Goal: Task Accomplishment & Management: Manage account settings

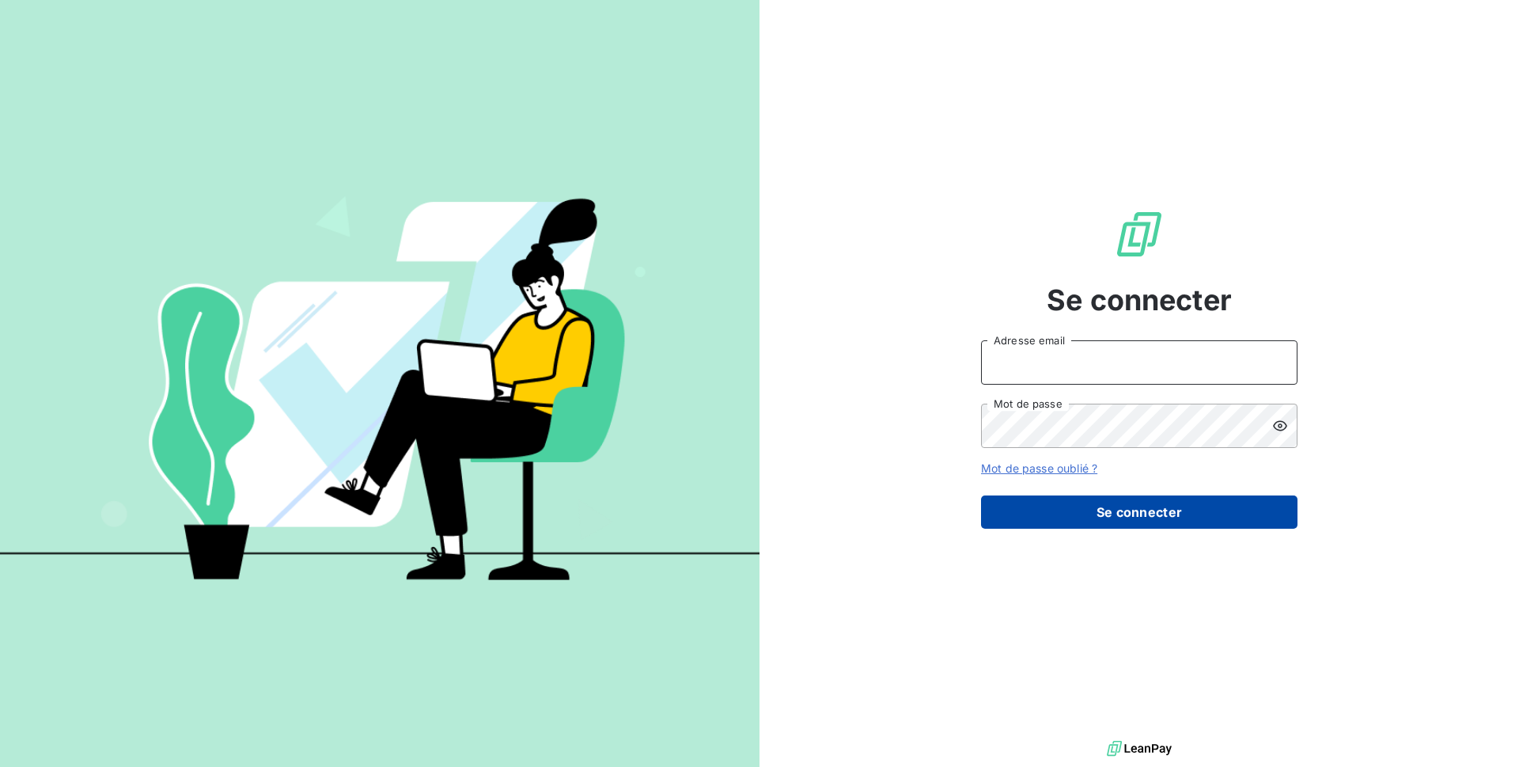
type input "[EMAIL_ADDRESS][DOMAIN_NAME]"
click at [1035, 501] on button "Se connecter" at bounding box center [1139, 511] width 316 height 33
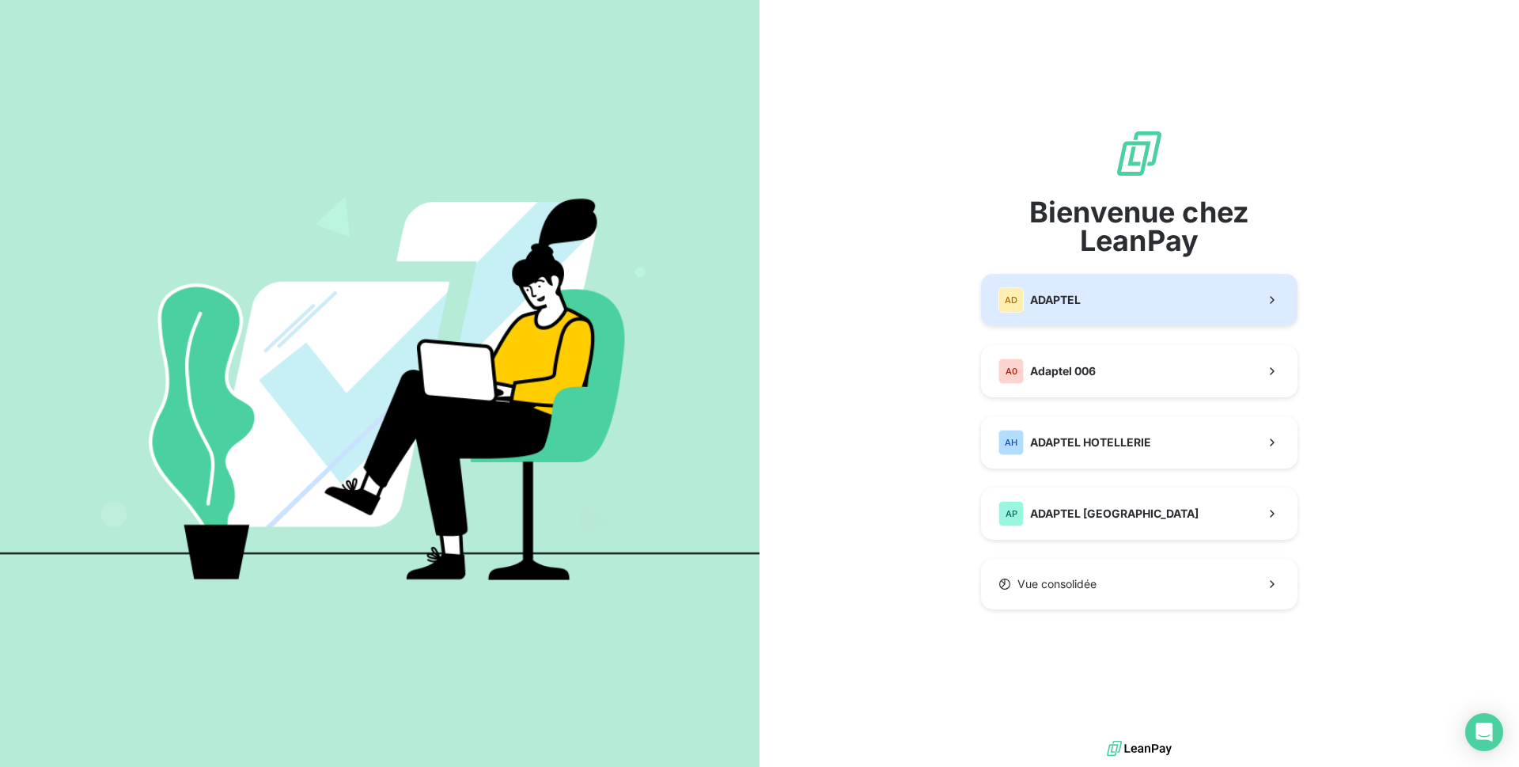
click at [1232, 313] on button "AD ADAPTEL" at bounding box center [1139, 300] width 316 height 52
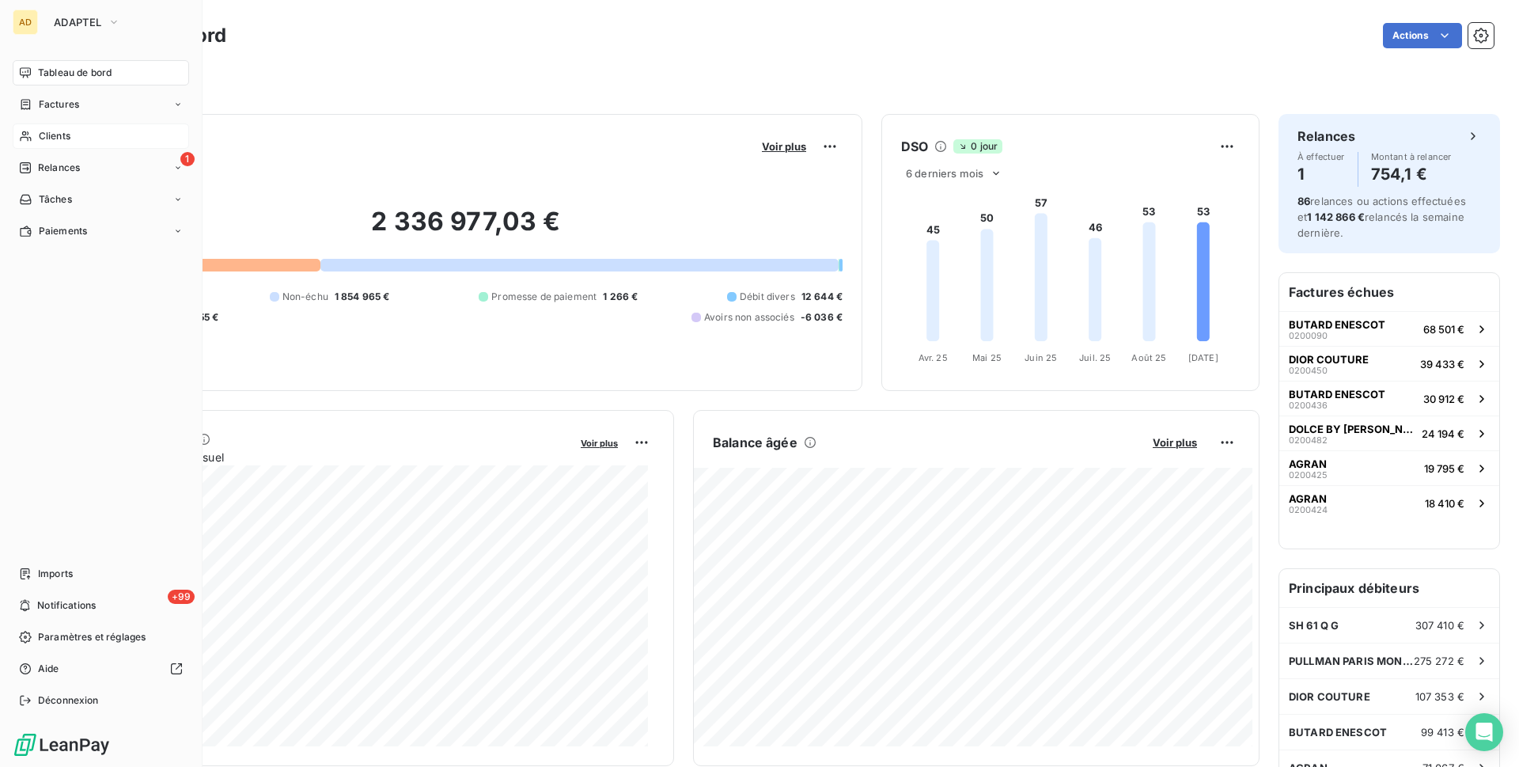
click at [33, 136] on div "Clients" at bounding box center [101, 135] width 176 height 25
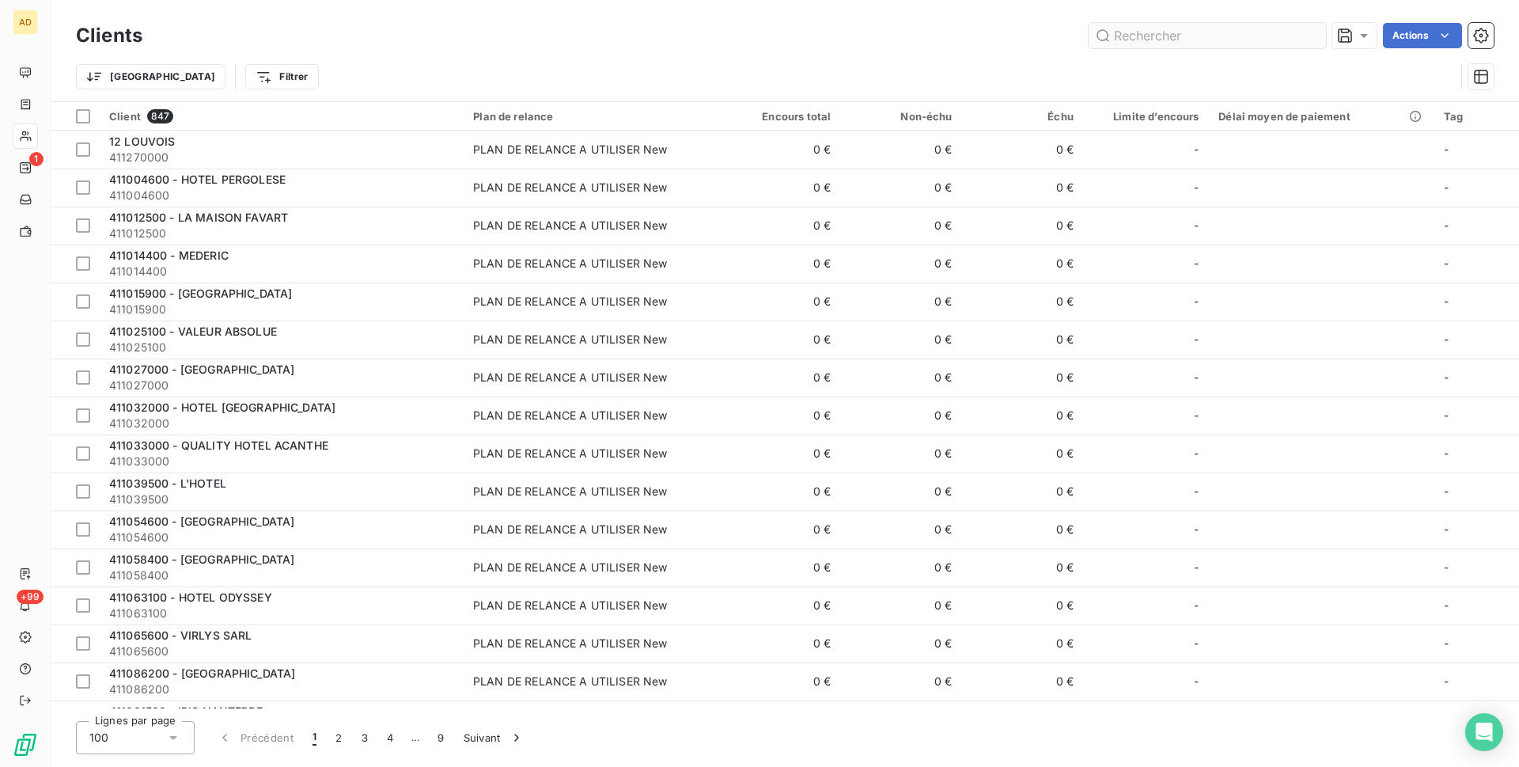
click at [1210, 39] on input "text" at bounding box center [1207, 35] width 237 height 25
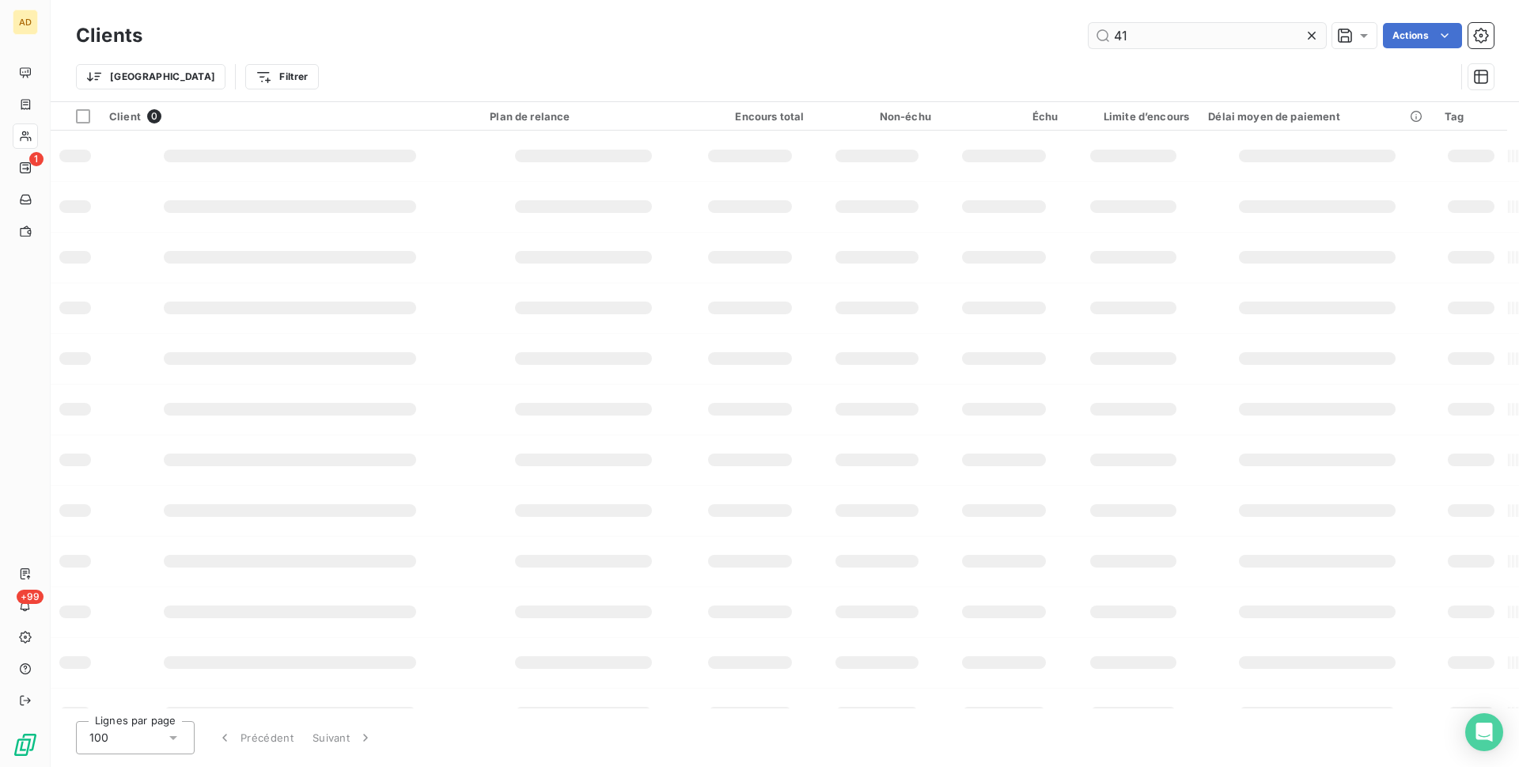
type input "4"
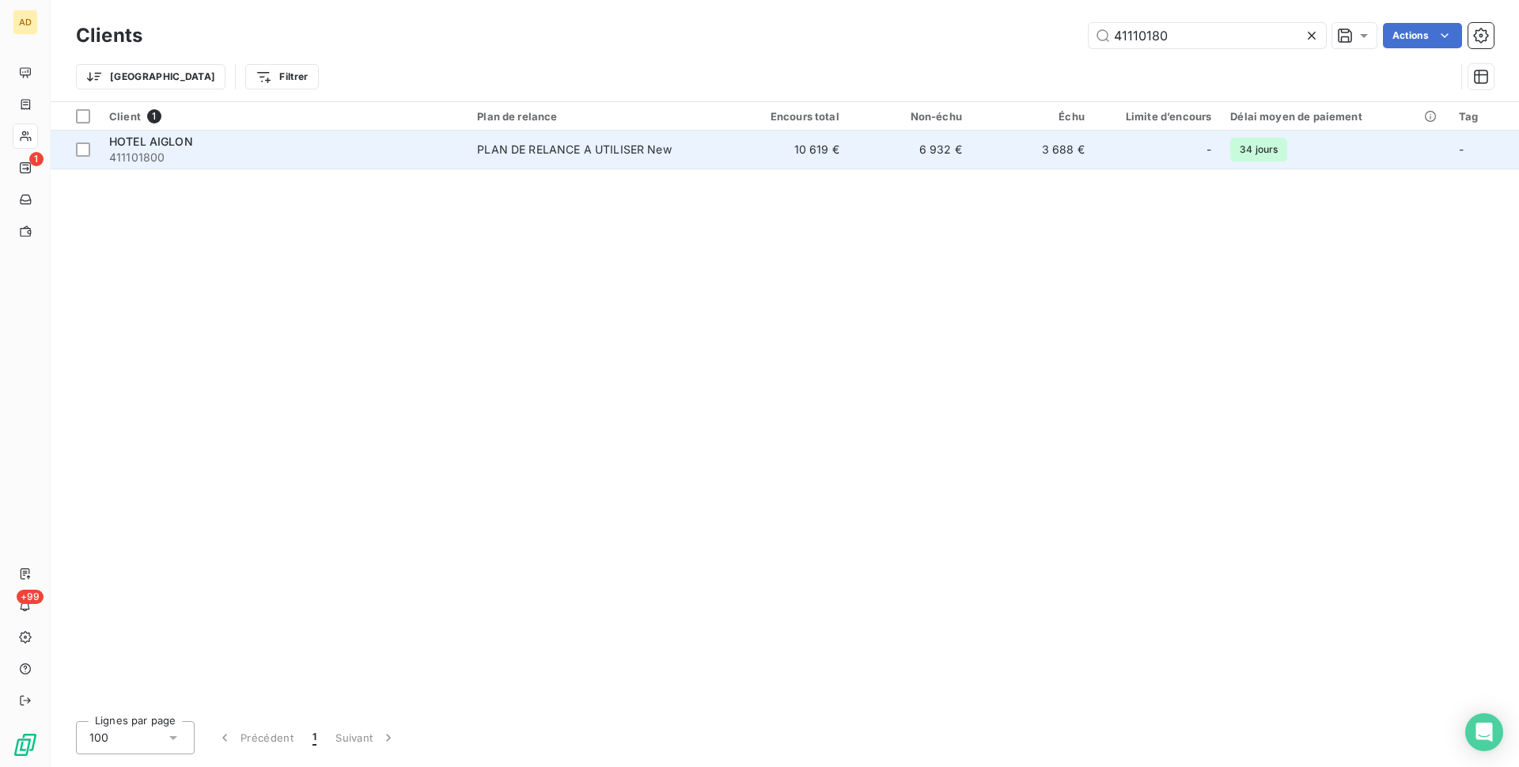
type input "41110180"
click at [589, 136] on td "PLAN DE RELANCE A UTILISER New" at bounding box center [597, 150] width 258 height 38
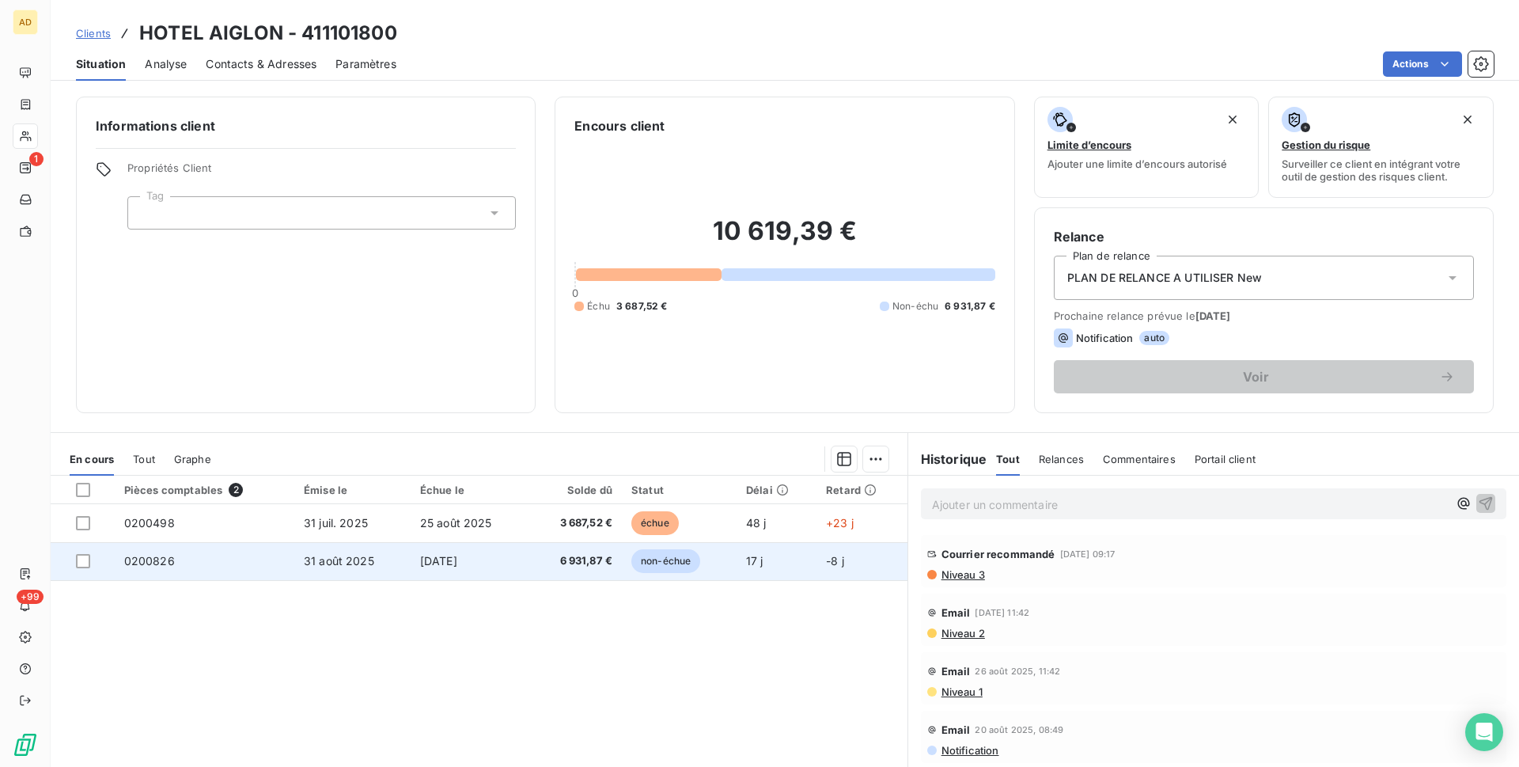
click at [673, 564] on span "non-échue" at bounding box center [665, 561] width 69 height 24
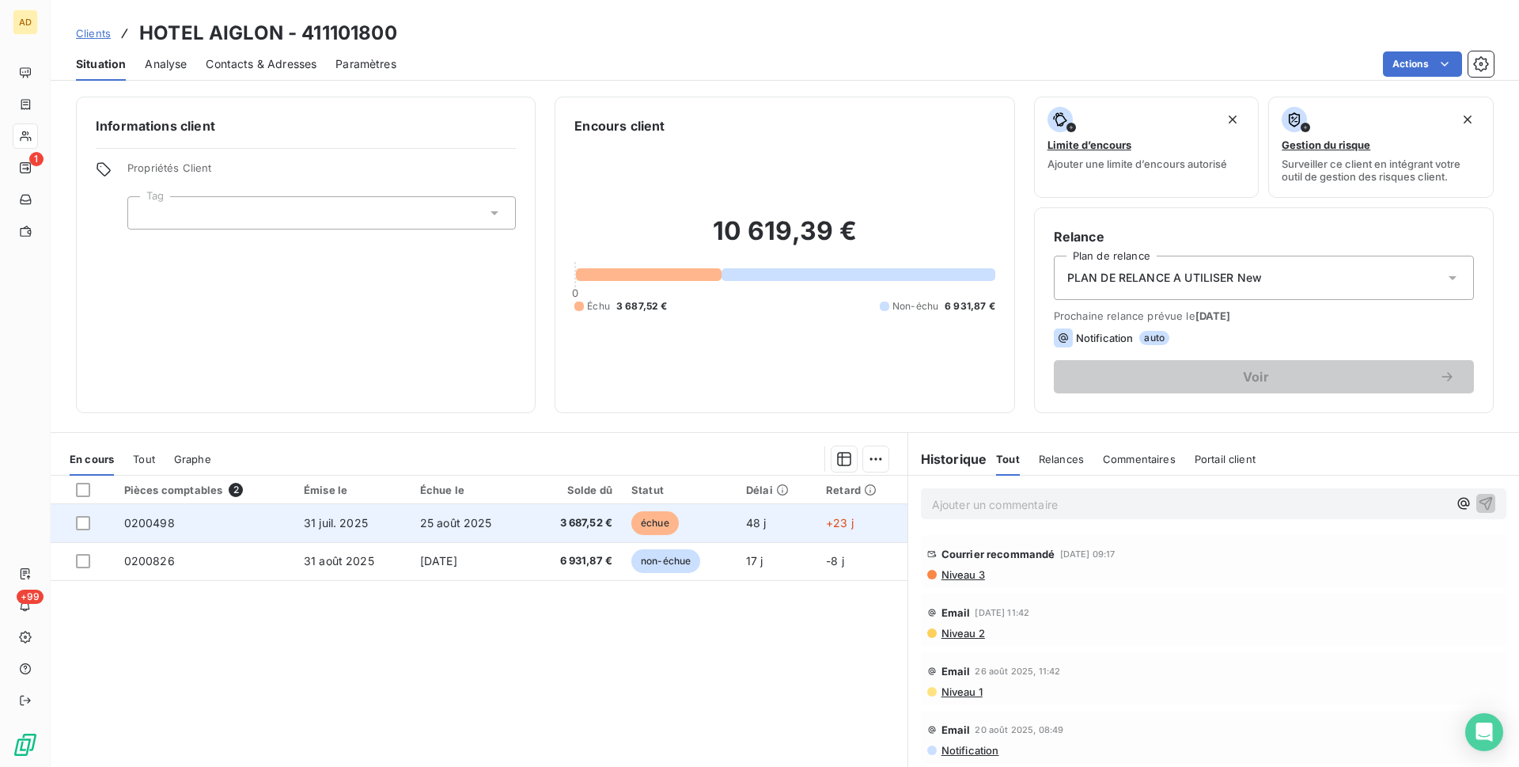
click at [646, 518] on span "échue" at bounding box center [654, 523] width 47 height 24
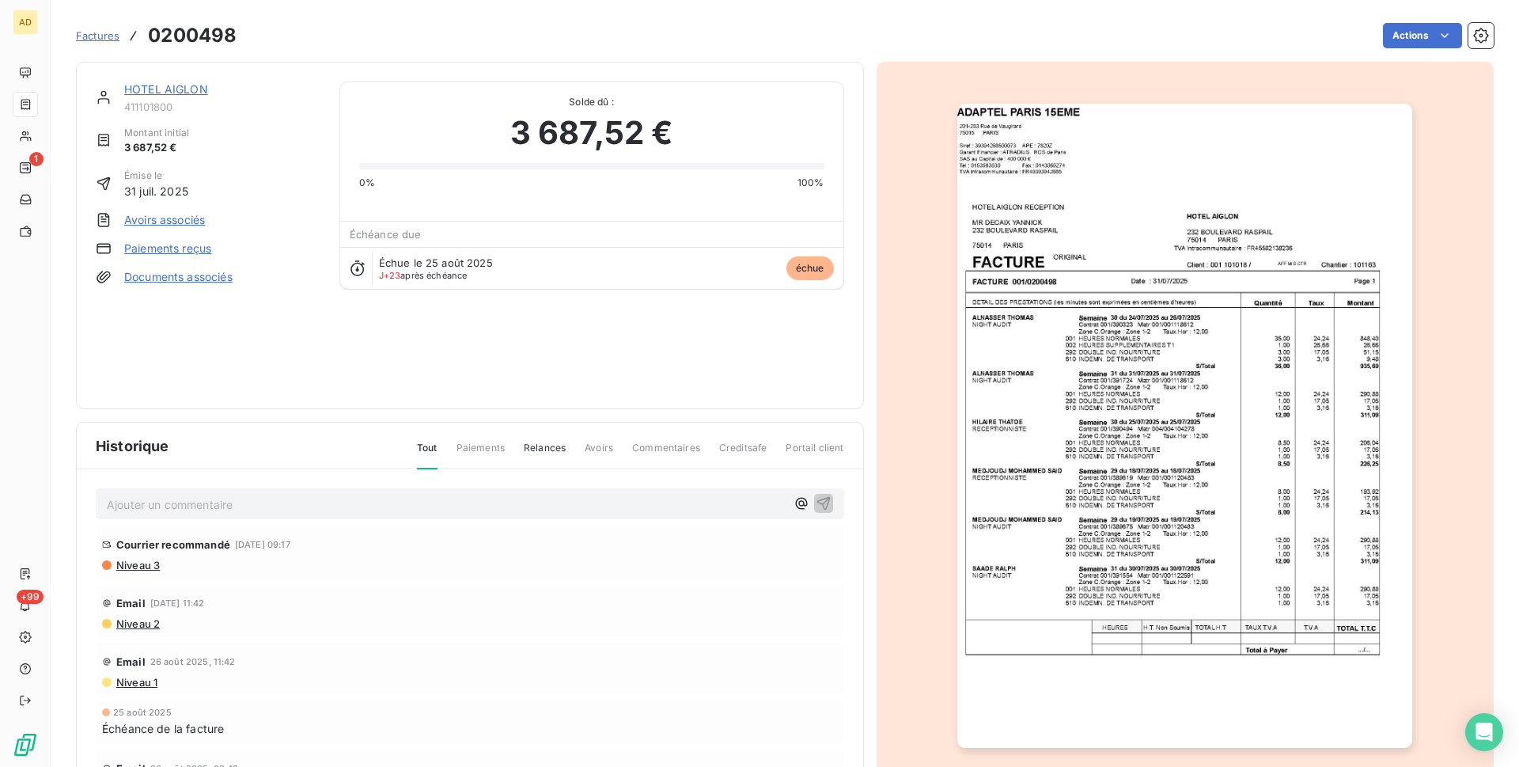
click at [1080, 272] on img "button" at bounding box center [1184, 426] width 455 height 644
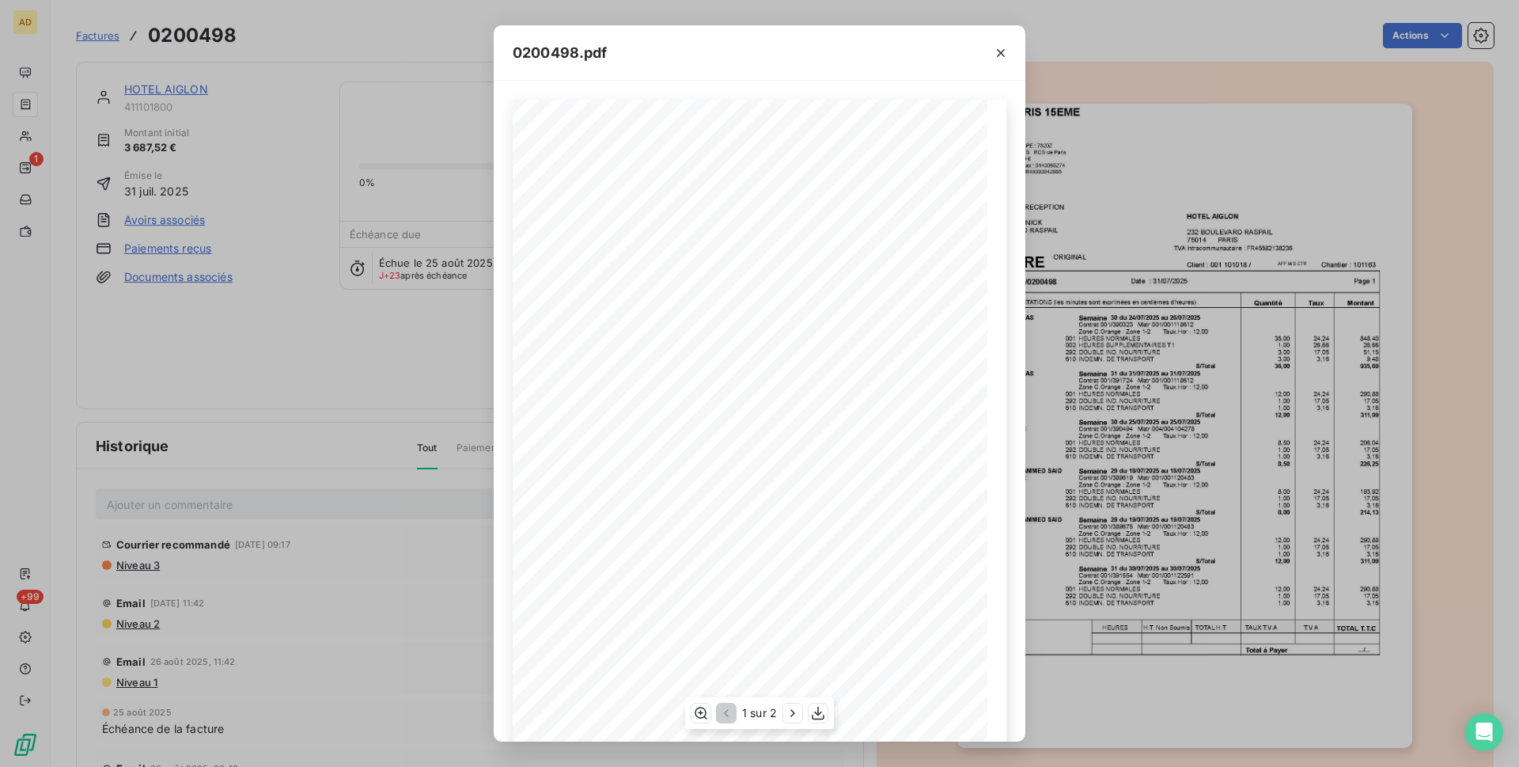
scroll to position [48, 0]
click at [828, 714] on div "1 sur 2" at bounding box center [759, 713] width 149 height 32
click at [824, 715] on icon "button" at bounding box center [818, 713] width 16 height 16
click at [1003, 55] on icon "button" at bounding box center [1001, 53] width 8 height 8
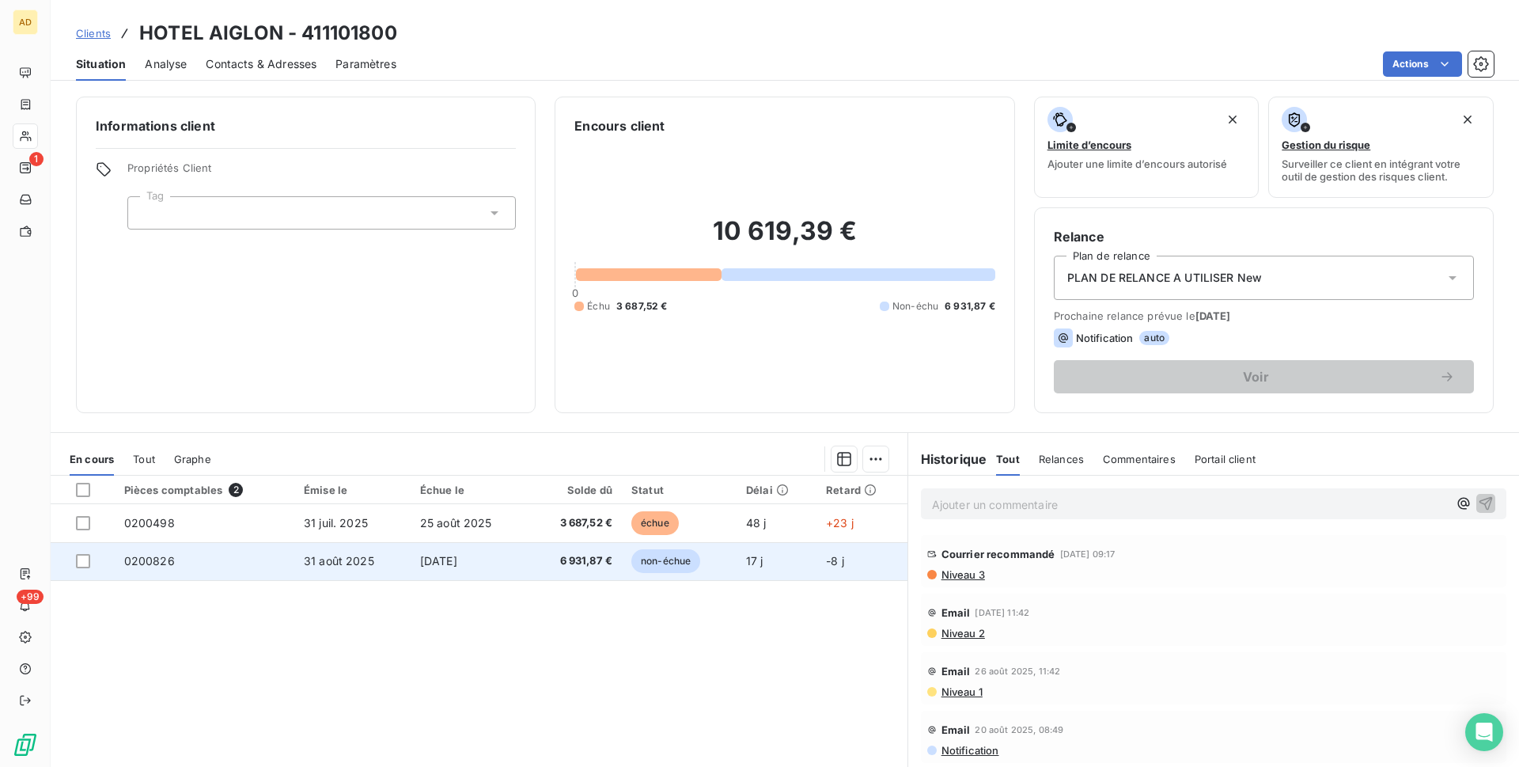
click at [662, 557] on span "non-échue" at bounding box center [665, 561] width 69 height 24
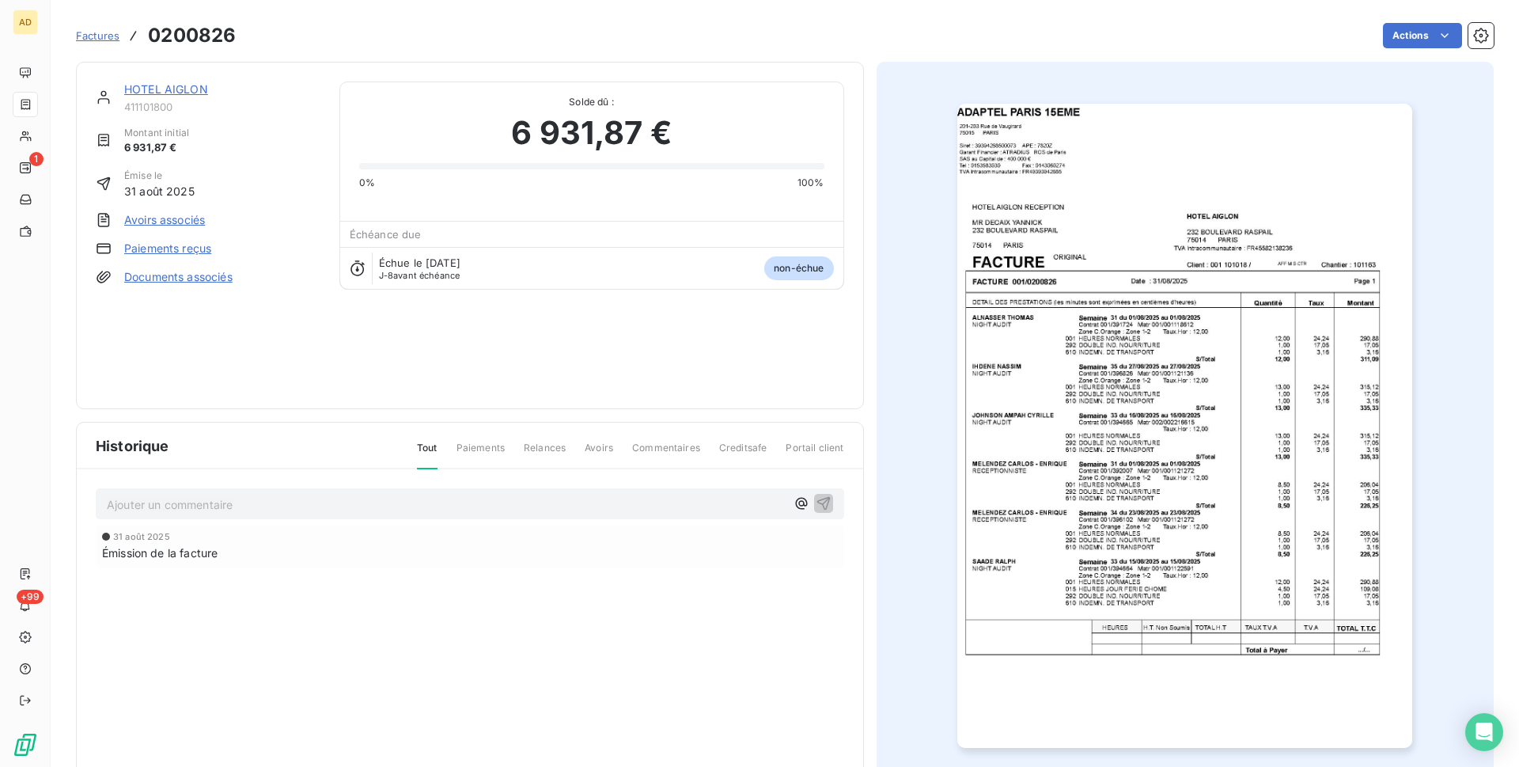
click at [1238, 313] on img "button" at bounding box center [1184, 426] width 455 height 644
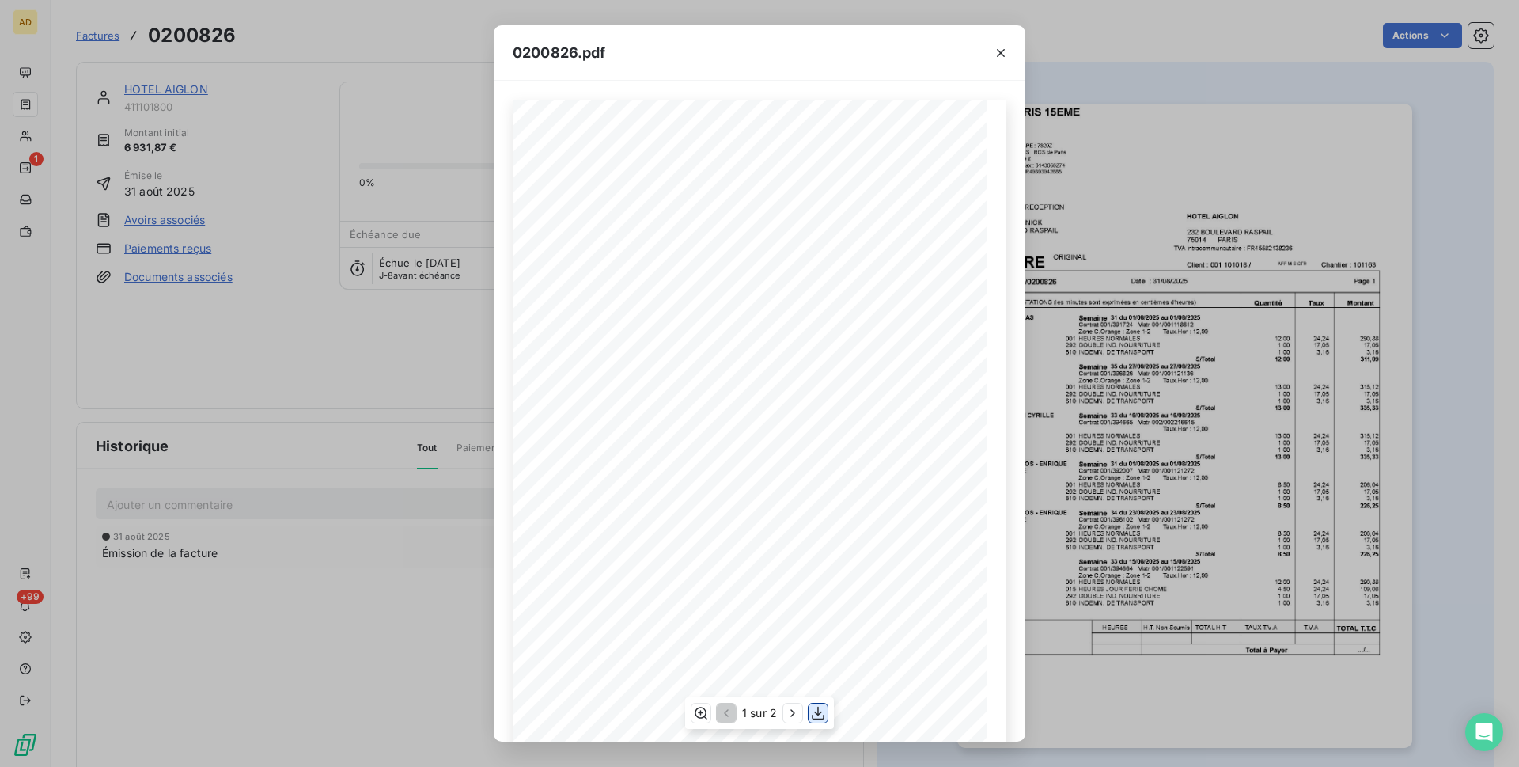
click at [822, 710] on icon "button" at bounding box center [818, 713] width 16 height 16
click at [994, 49] on icon "button" at bounding box center [1001, 53] width 16 height 16
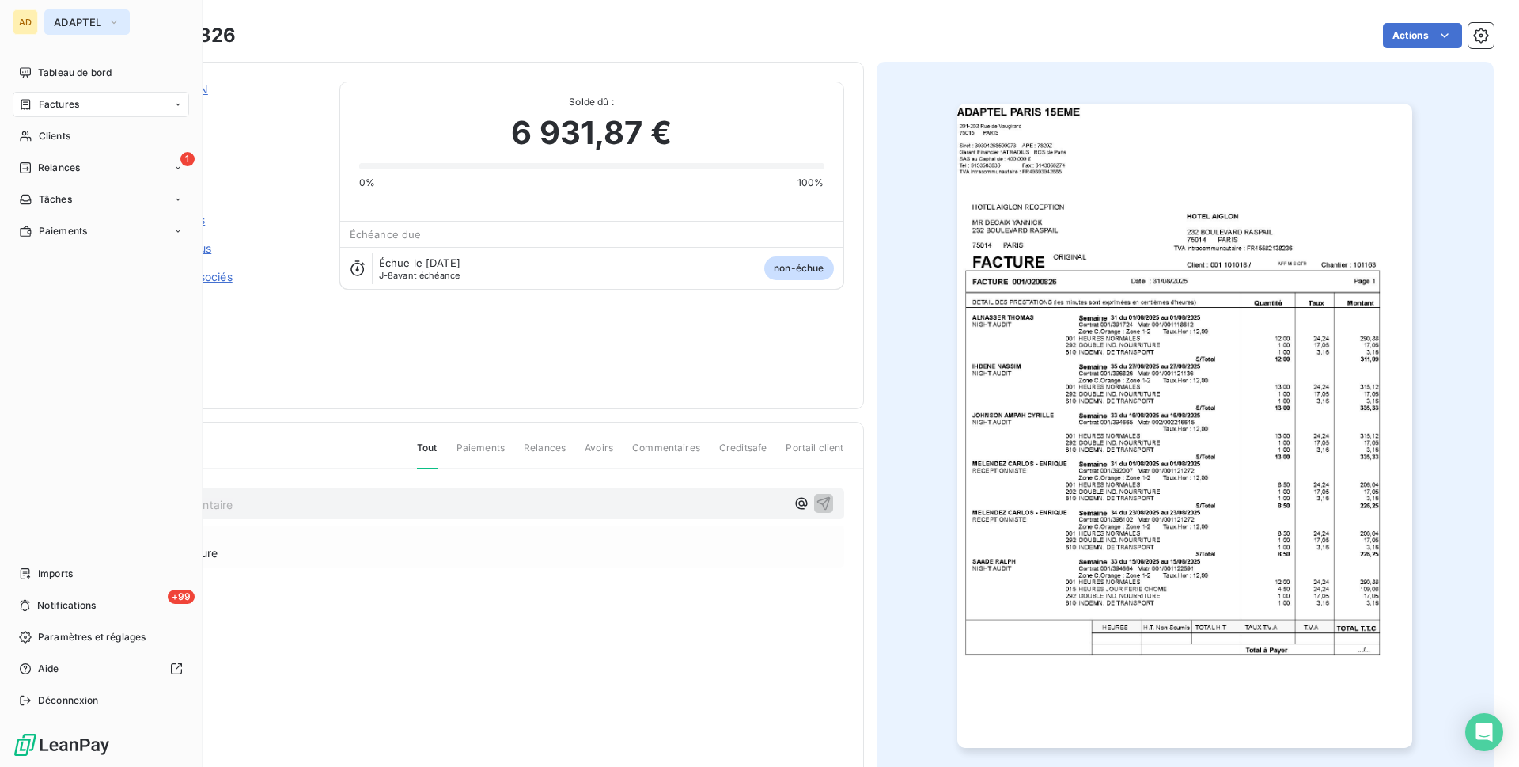
click at [113, 13] on button "ADAPTEL" at bounding box center [86, 21] width 85 height 25
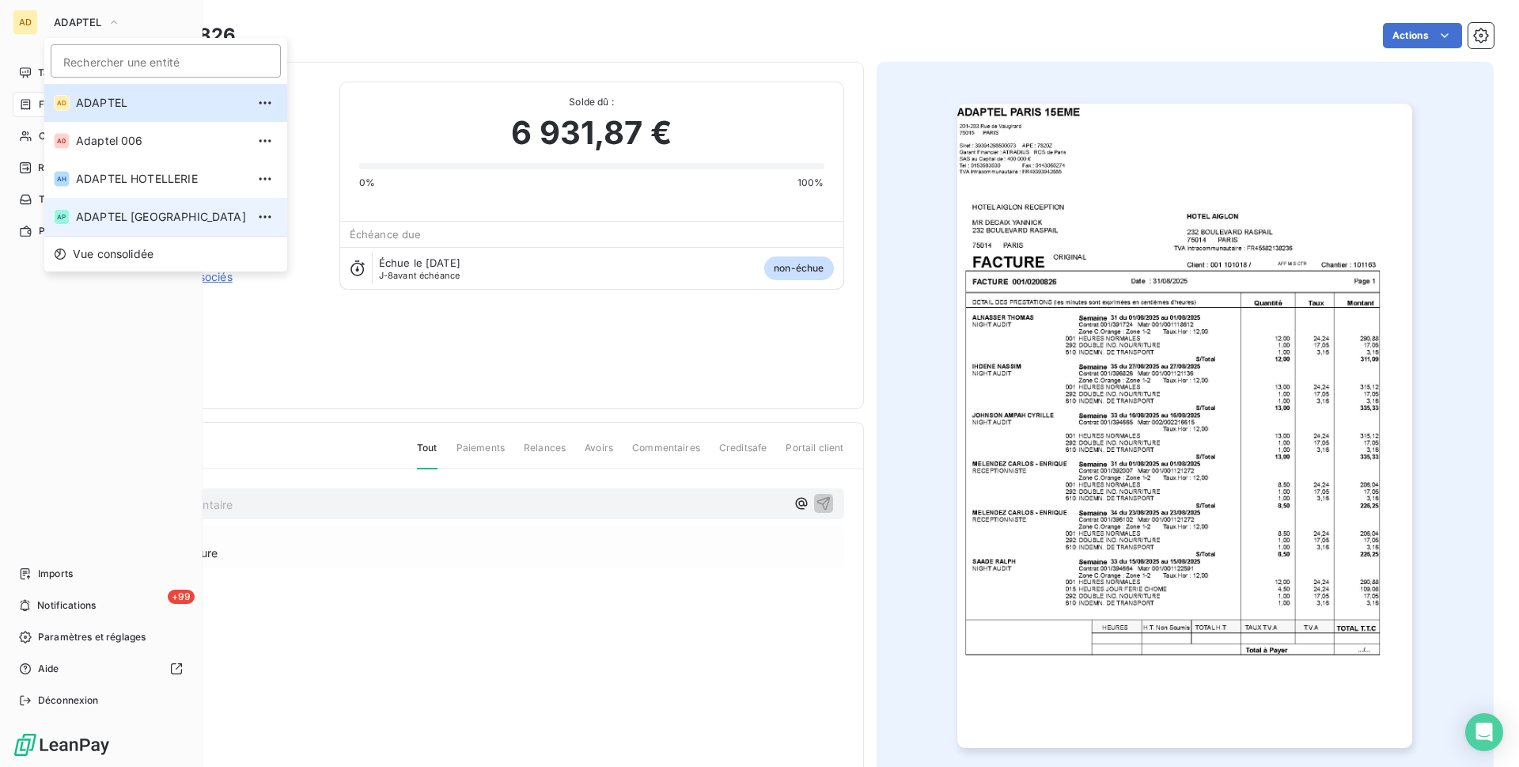
click at [136, 210] on span "ADAPTEL [GEOGRAPHIC_DATA]" at bounding box center [161, 217] width 170 height 16
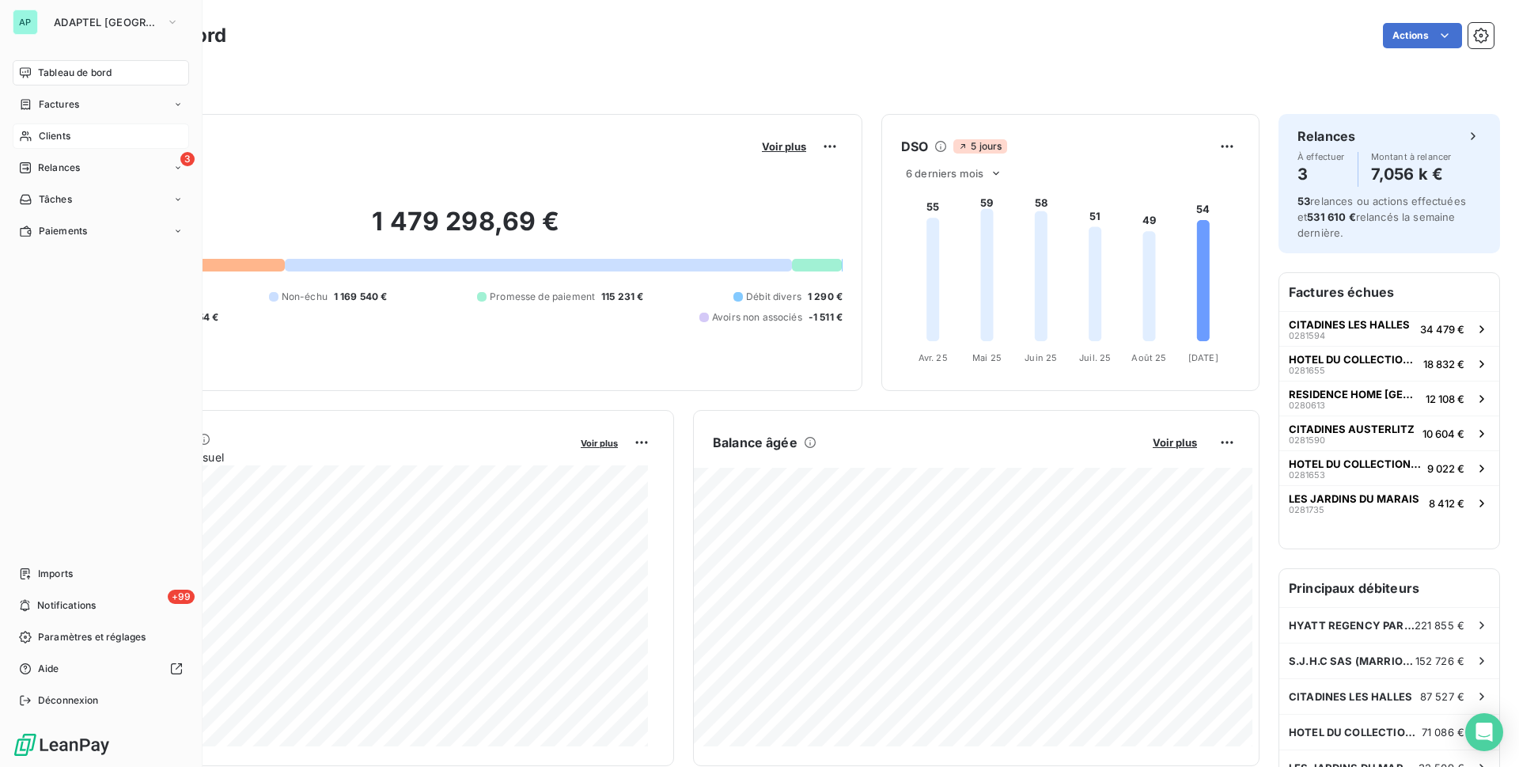
click at [58, 134] on span "Clients" at bounding box center [55, 136] width 32 height 14
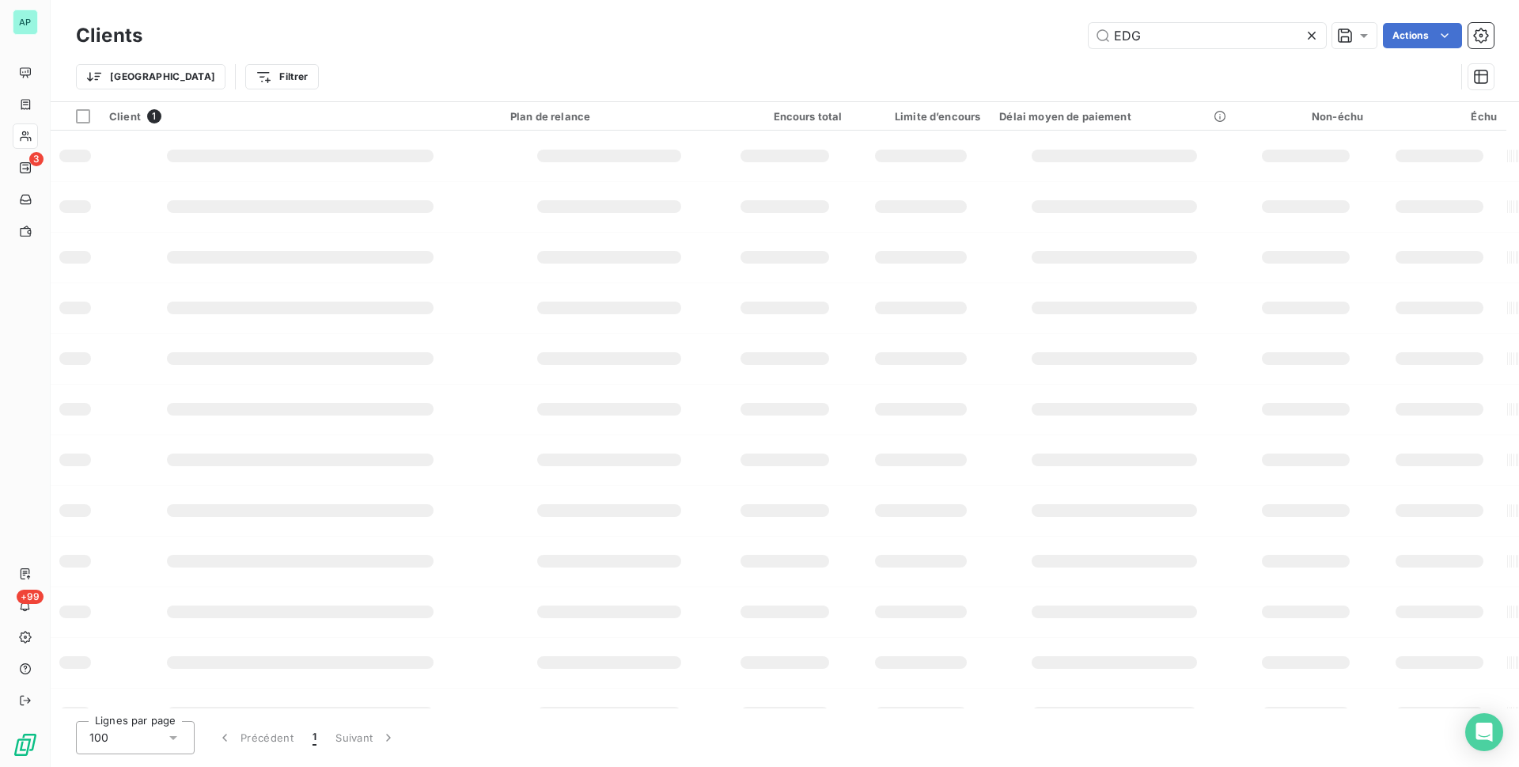
type input "41110180"
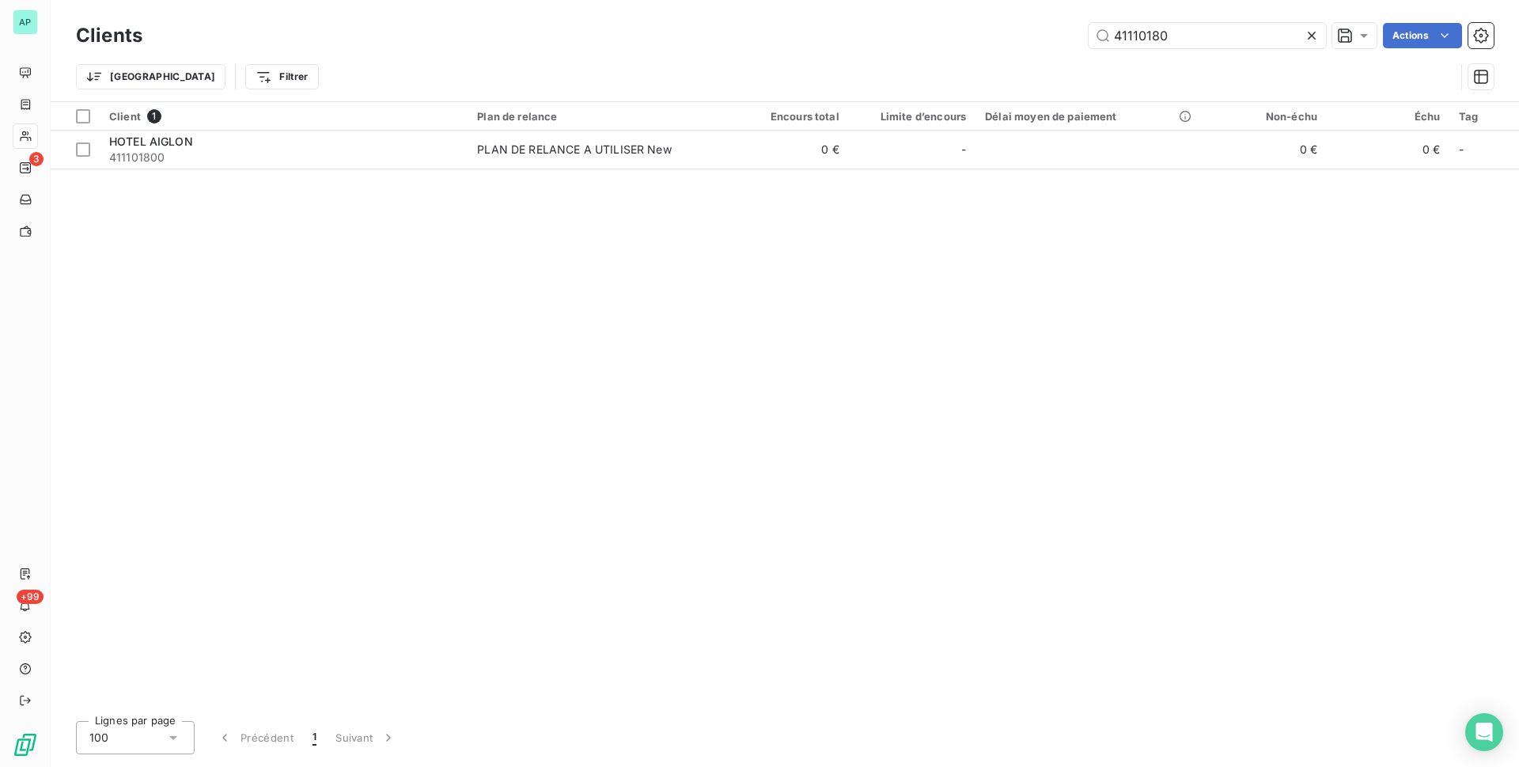
drag, startPoint x: 1196, startPoint y: 32, endPoint x: 1032, endPoint y: 46, distance: 165.2
click at [1032, 46] on div "41110180 Actions" at bounding box center [827, 35] width 1332 height 25
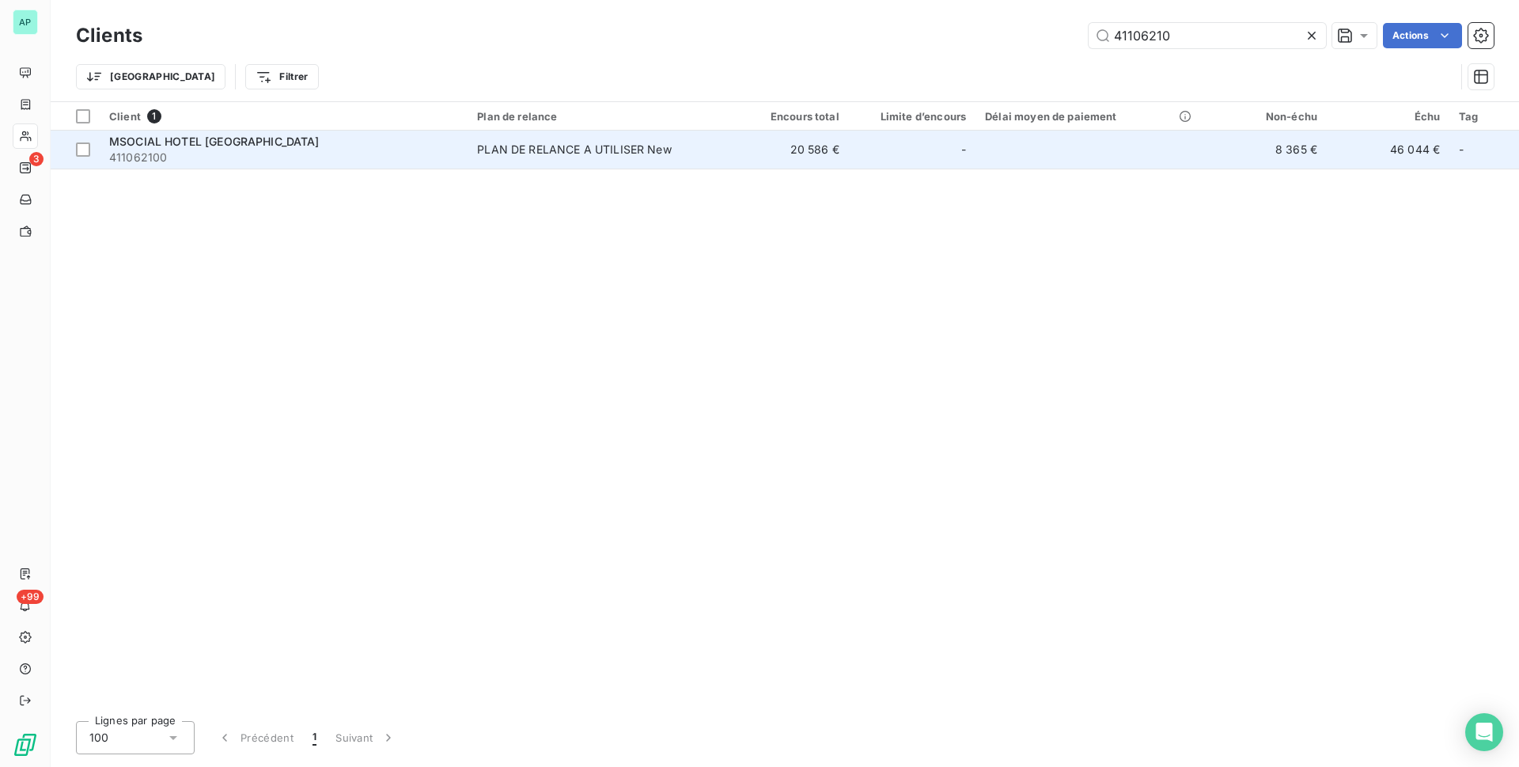
type input "41106210"
click at [592, 167] on td "PLAN DE RELANCE A UTILISER New" at bounding box center [597, 150] width 258 height 38
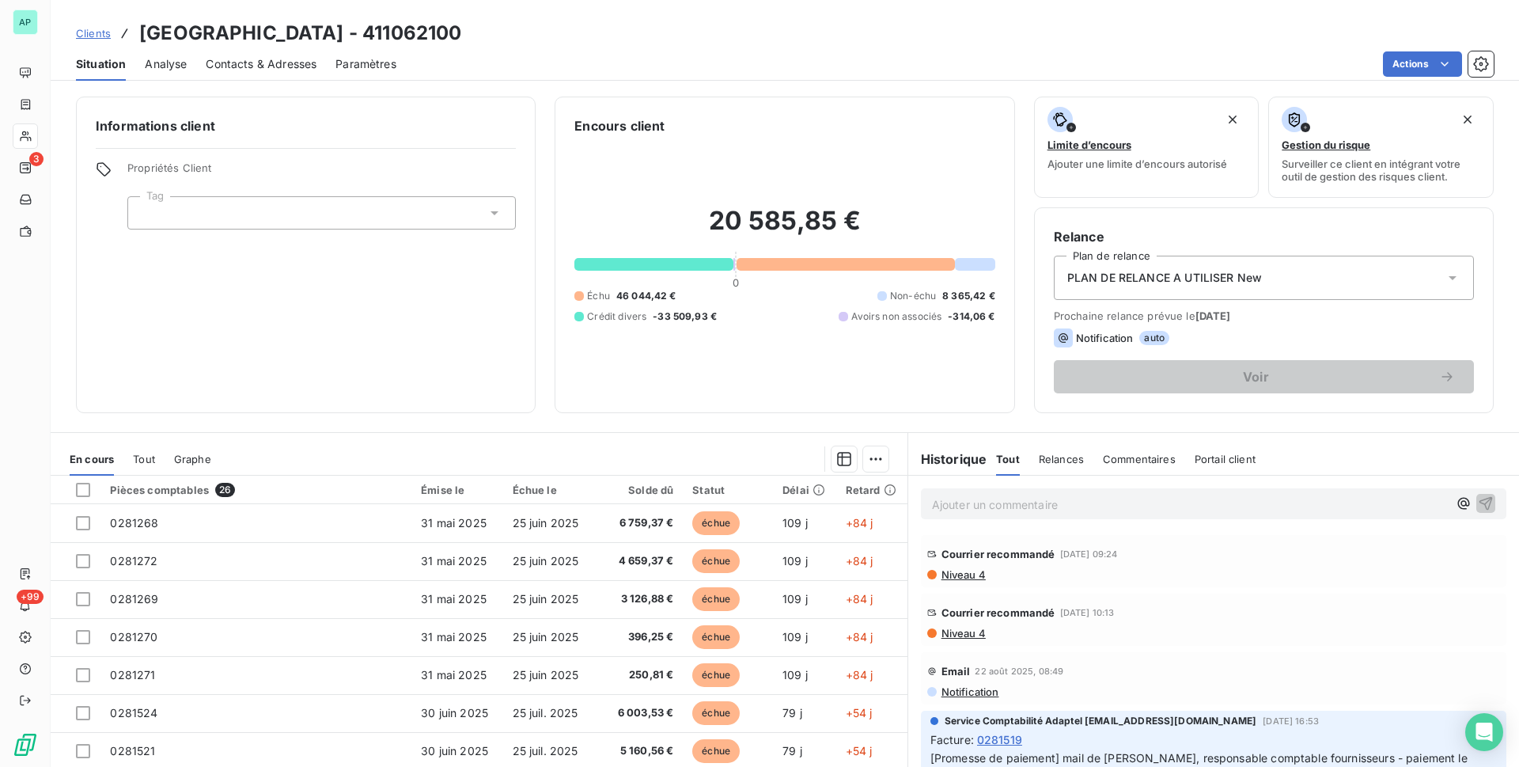
click at [312, 65] on span "Contacts & Adresses" at bounding box center [261, 64] width 111 height 16
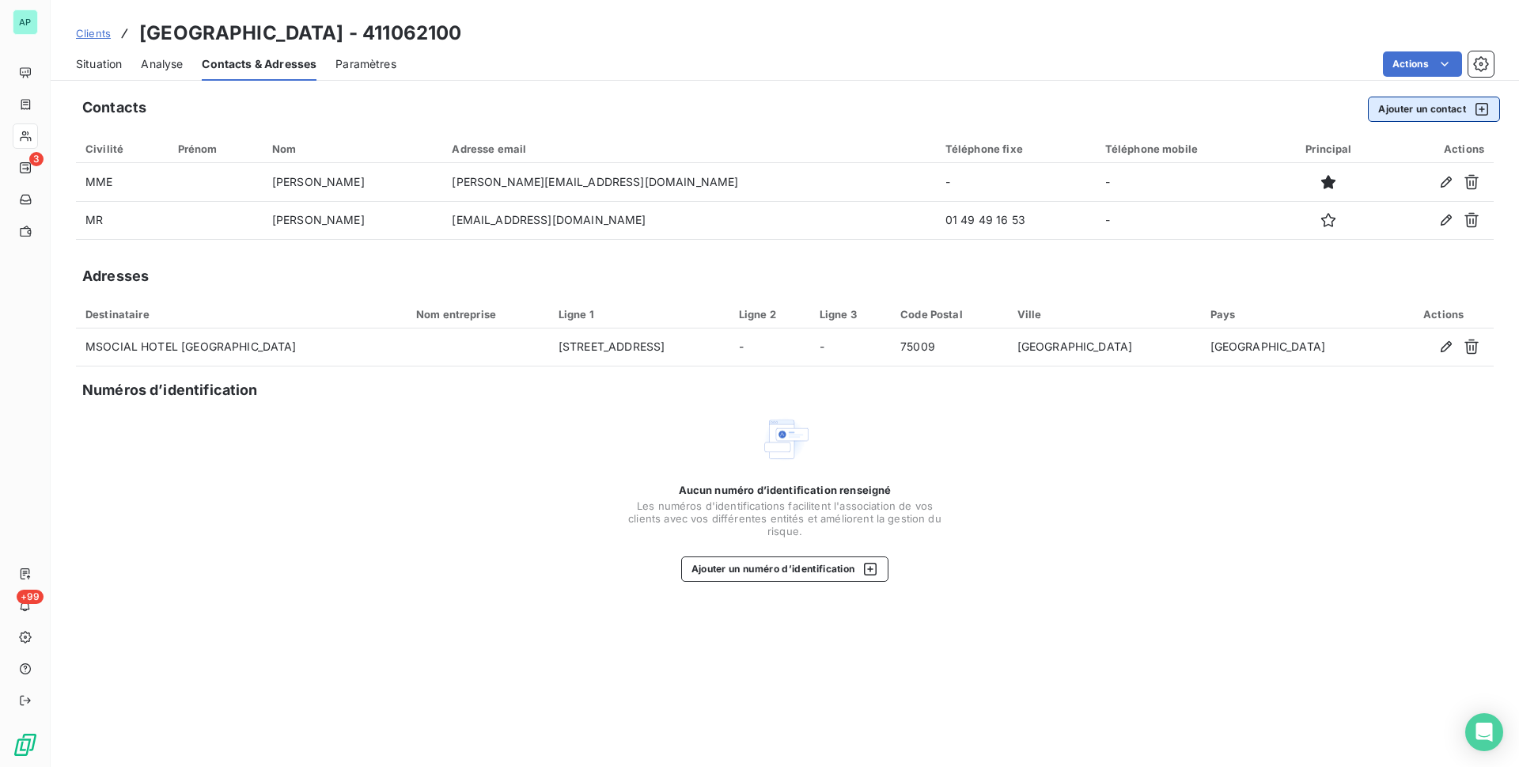
click at [1477, 111] on icon "button" at bounding box center [1482, 109] width 16 height 16
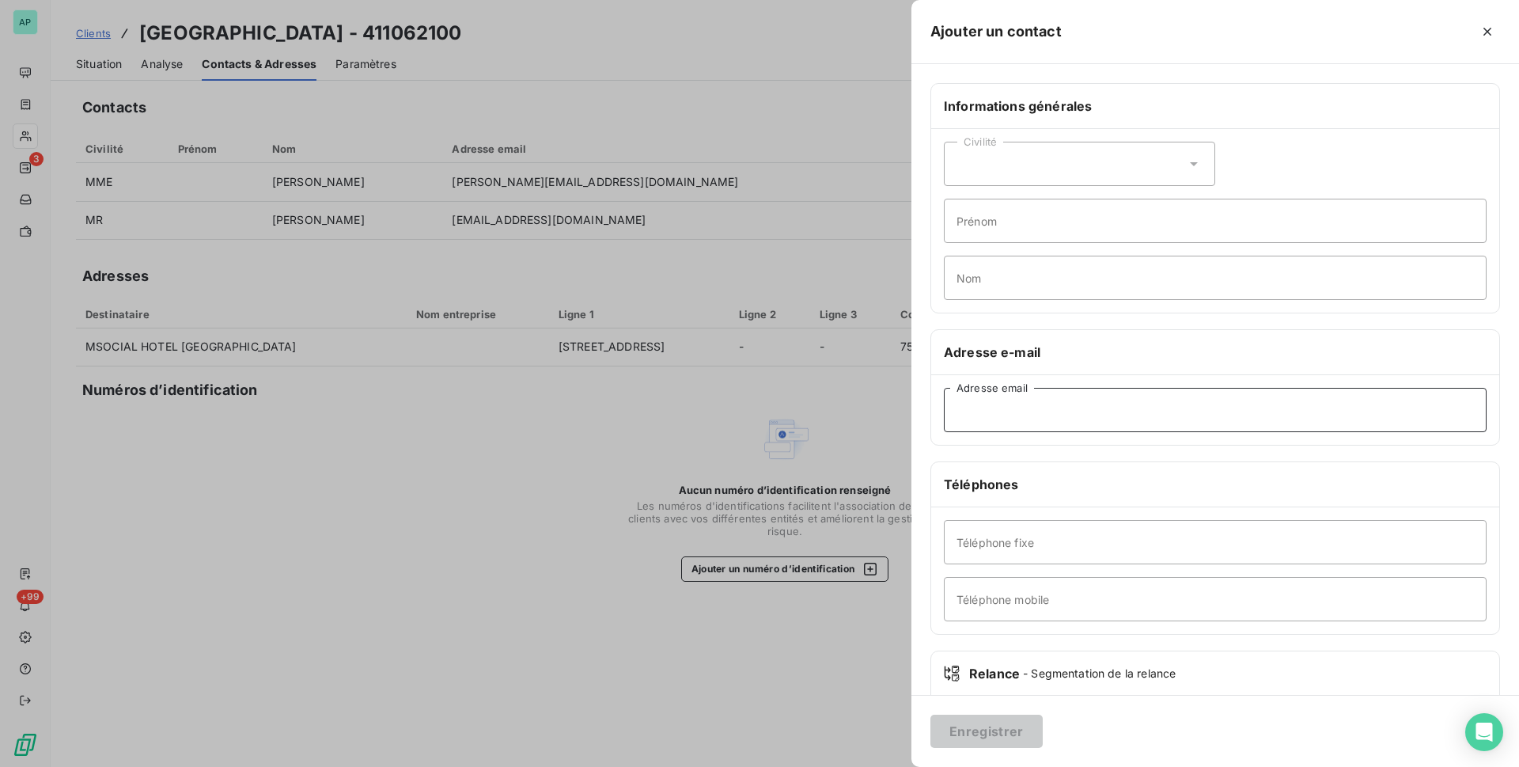
click at [1033, 404] on input "Adresse email" at bounding box center [1215, 410] width 543 height 44
paste input "Bonjour, Je ne peux pas lettré car me manque la facture de 287.53€. Cordialemen…"
type input "Bonjour, Je ne peux pas lettré car me manque la facture de 287.53€. Cordialemen…"
drag, startPoint x: 1424, startPoint y: 410, endPoint x: 504, endPoint y: 410, distance: 920.1
click at [504, 766] on div "Ajouter un contact Informations générales Civilité Prénom Nom Adresse e-mail Bo…" at bounding box center [759, 767] width 1519 height 0
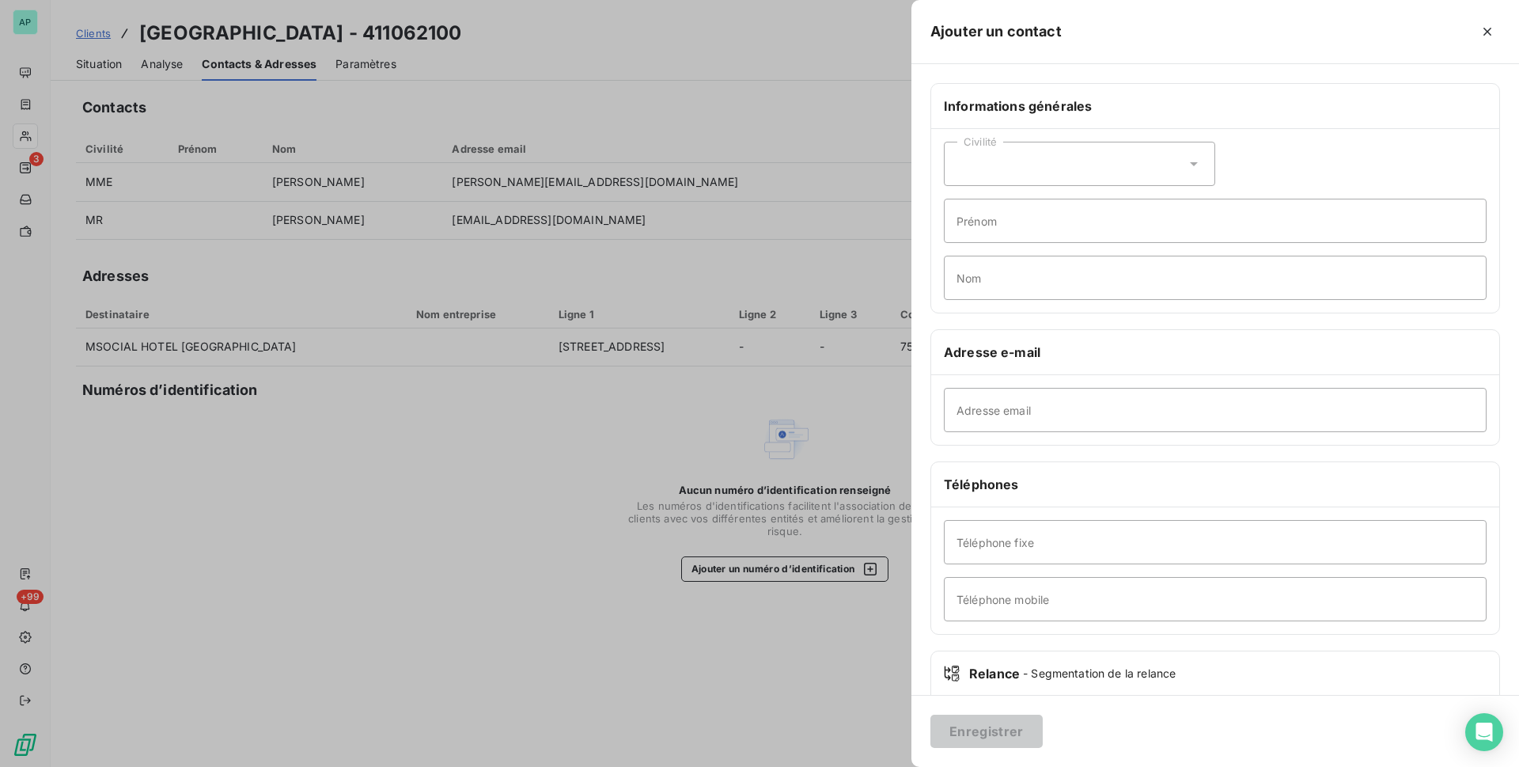
click at [1189, 180] on div "Civilité" at bounding box center [1079, 164] width 271 height 44
click at [985, 207] on span "Madame" at bounding box center [996, 203] width 43 height 15
click at [977, 222] on input "Prénom" at bounding box center [1215, 221] width 543 height 44
type input "Ferial"
click at [990, 282] on input "Nom" at bounding box center [1215, 278] width 543 height 44
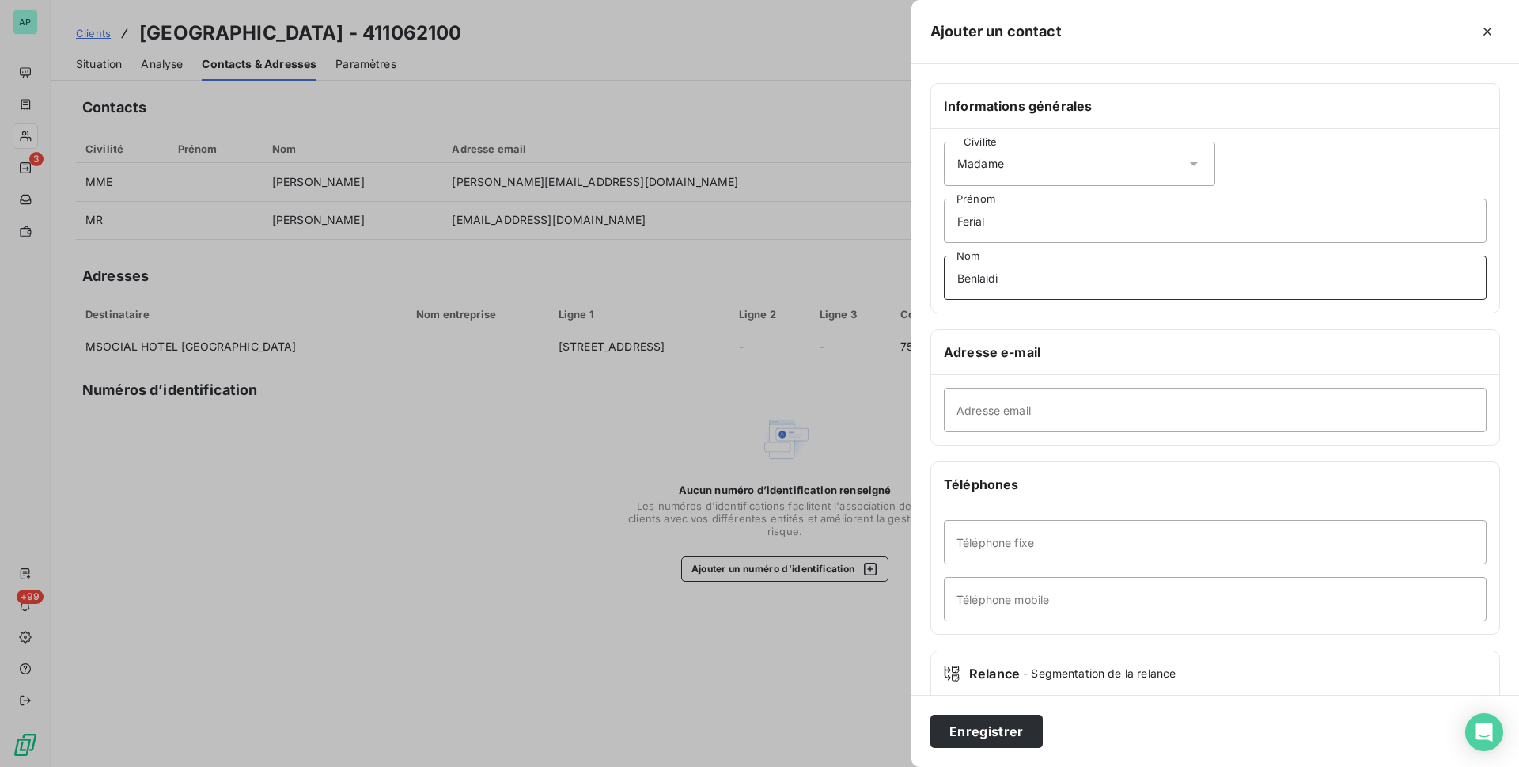
type input "Benlaidi"
click at [1041, 407] on input "Adresse email" at bounding box center [1215, 410] width 543 height 44
type input "[EMAIL_ADDRESS][DOMAIN_NAME]"
click at [1010, 735] on button "Enregistrer" at bounding box center [986, 730] width 112 height 33
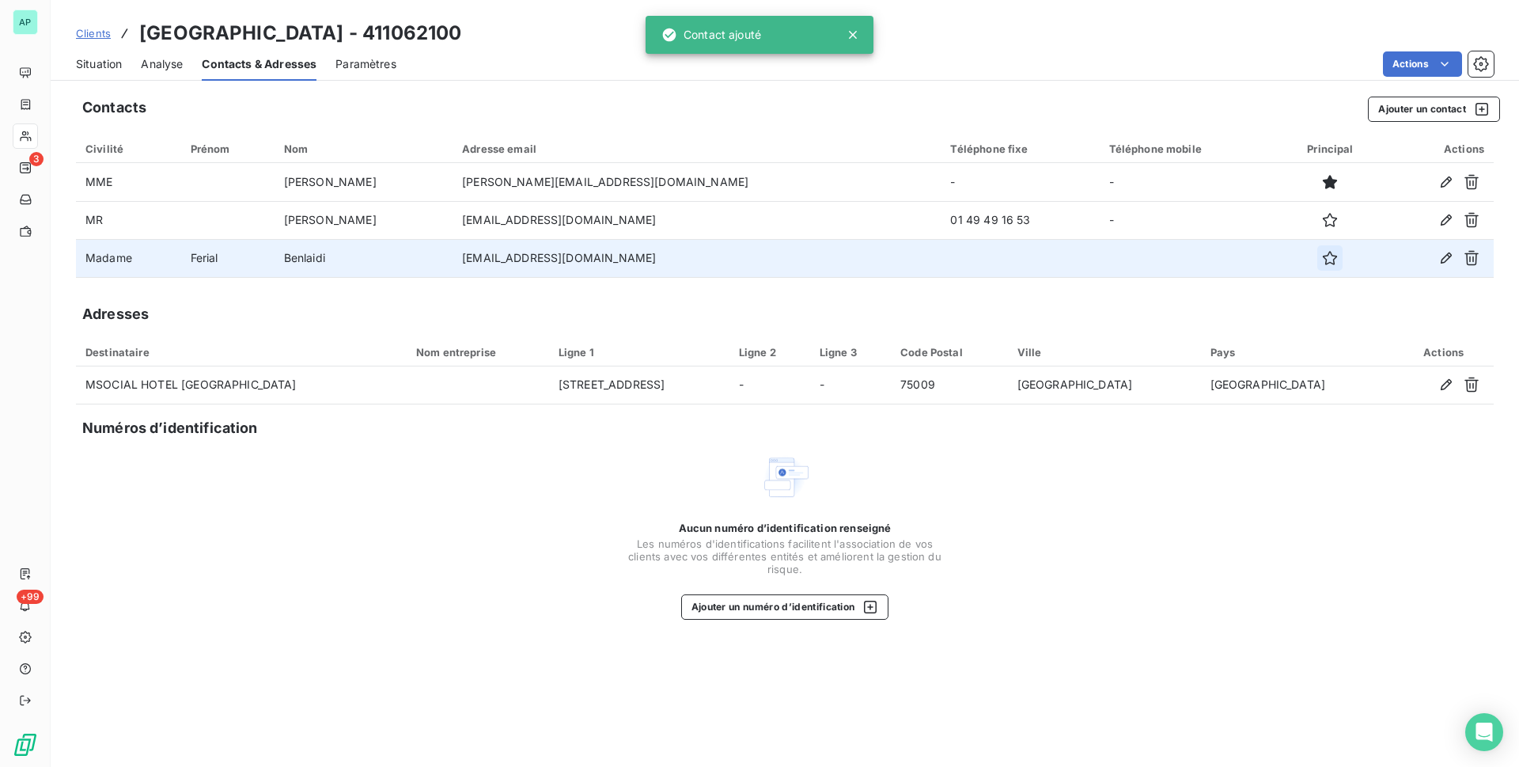
click at [1322, 256] on icon "button" at bounding box center [1330, 258] width 16 height 16
click at [1017, 264] on td at bounding box center [1020, 258] width 158 height 38
click at [623, 263] on td "[EMAIL_ADDRESS][DOMAIN_NAME]" at bounding box center [697, 258] width 488 height 38
click at [142, 247] on td "Madame" at bounding box center [128, 258] width 105 height 38
drag, startPoint x: 142, startPoint y: 247, endPoint x: 180, endPoint y: 250, distance: 38.1
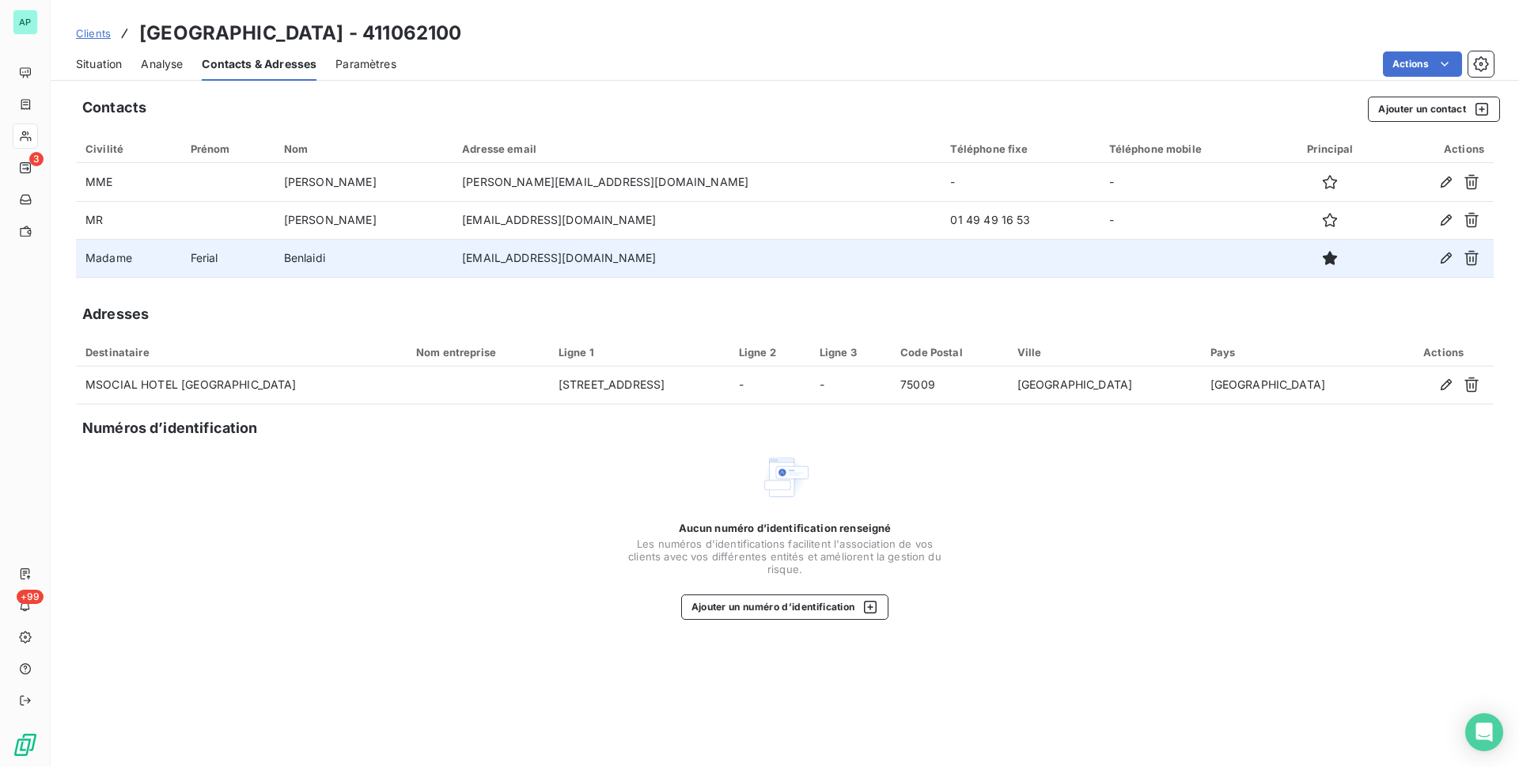
click at [142, 248] on td "Madame" at bounding box center [128, 258] width 105 height 38
click at [561, 273] on td "[EMAIL_ADDRESS][DOMAIN_NAME]" at bounding box center [697, 258] width 488 height 38
drag, startPoint x: 229, startPoint y: 258, endPoint x: 183, endPoint y: 252, distance: 46.2
click at [183, 252] on tr "Madame [PERSON_NAME] [EMAIL_ADDRESS][DOMAIN_NAME]" at bounding box center [785, 258] width 1418 height 38
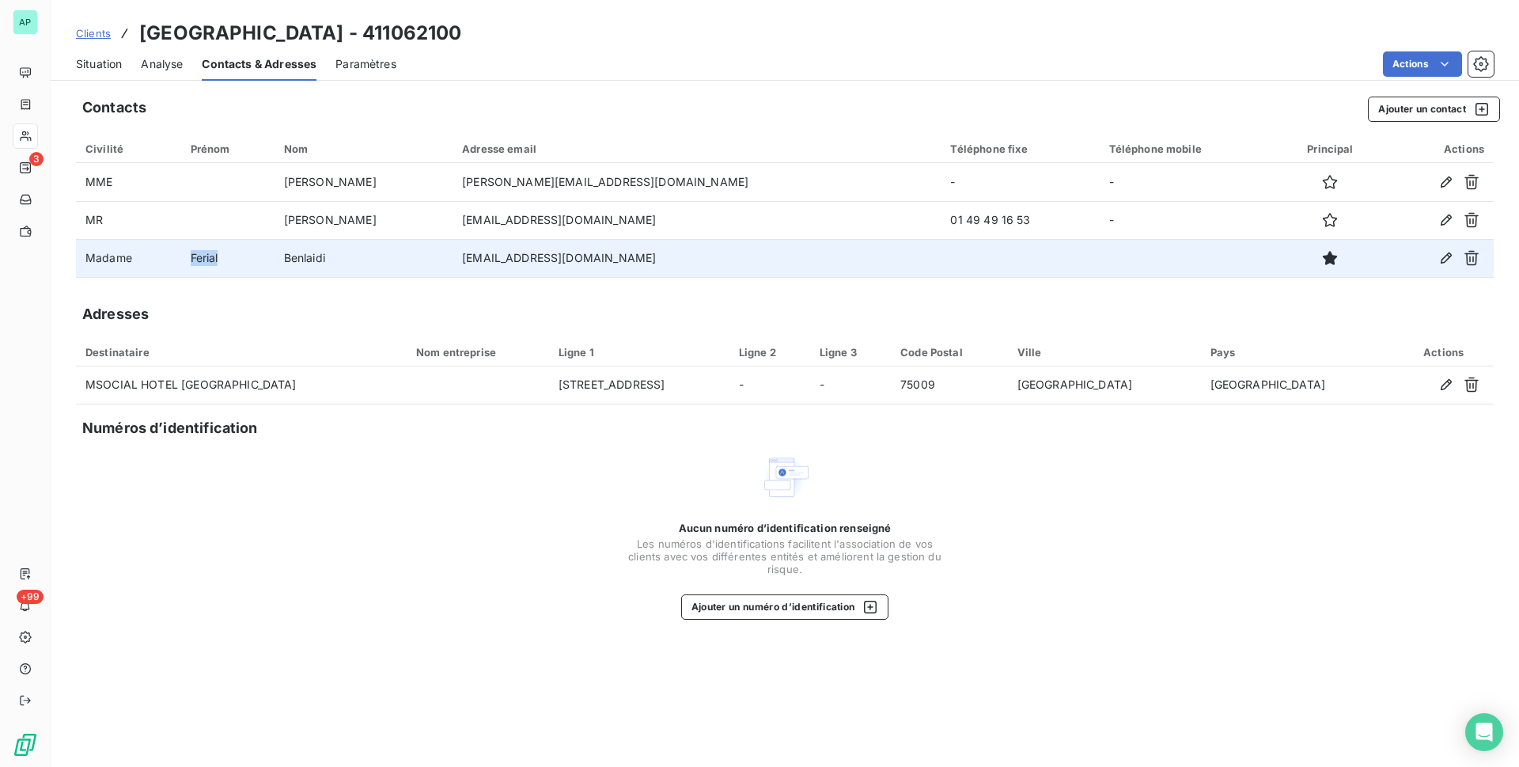
copy tr "Ferial"
click at [303, 249] on td "Benlaidi" at bounding box center [364, 258] width 178 height 38
drag, startPoint x: 342, startPoint y: 256, endPoint x: 304, endPoint y: 260, distance: 38.3
click at [304, 260] on td "Benlaidi" at bounding box center [364, 258] width 178 height 38
copy td "Benlaidi"
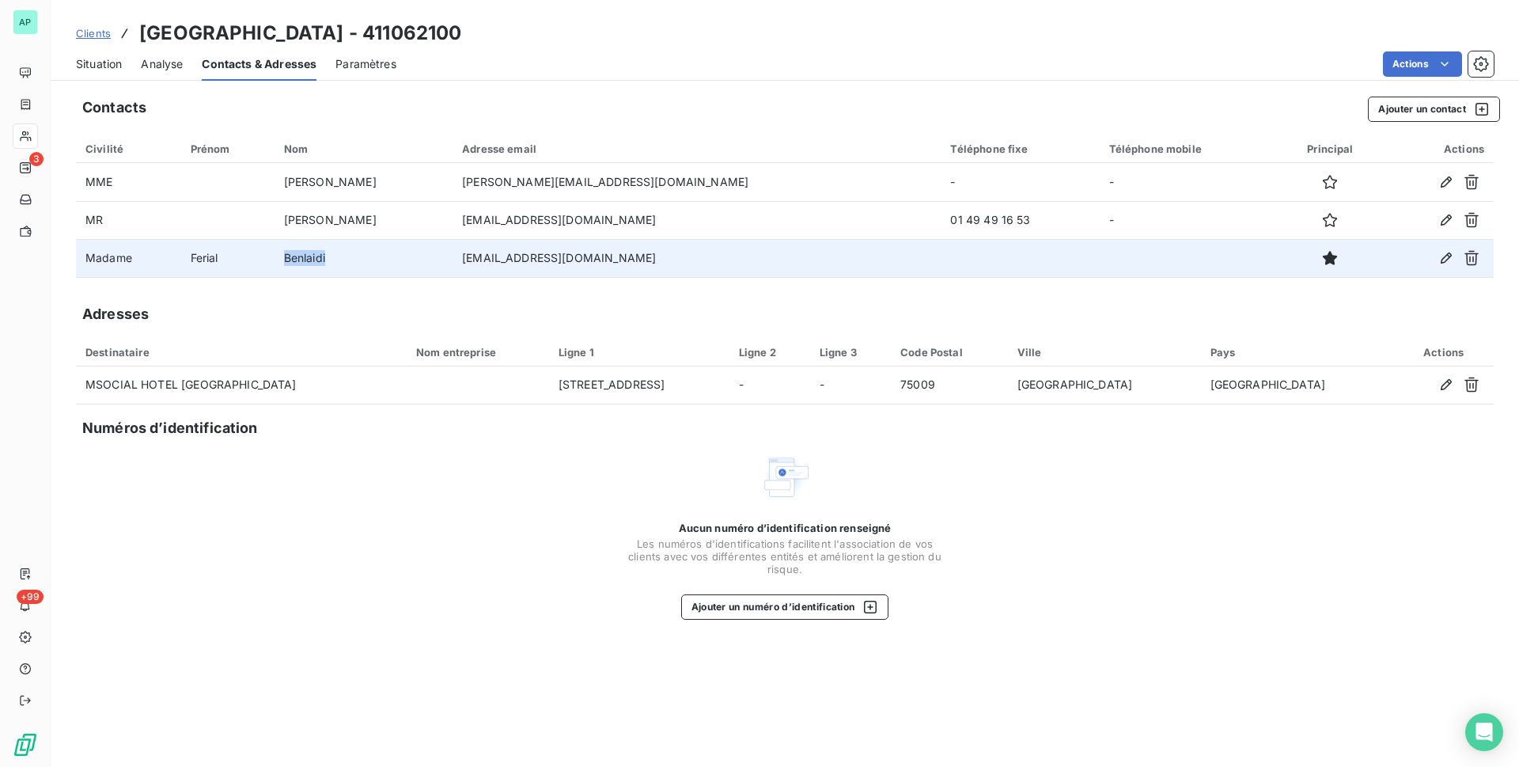
drag, startPoint x: 513, startPoint y: 256, endPoint x: 726, endPoint y: 269, distance: 214.0
click at [726, 269] on td "[EMAIL_ADDRESS][DOMAIN_NAME]" at bounding box center [697, 258] width 488 height 38
copy td "[EMAIL_ADDRESS][DOMAIN_NAME]"
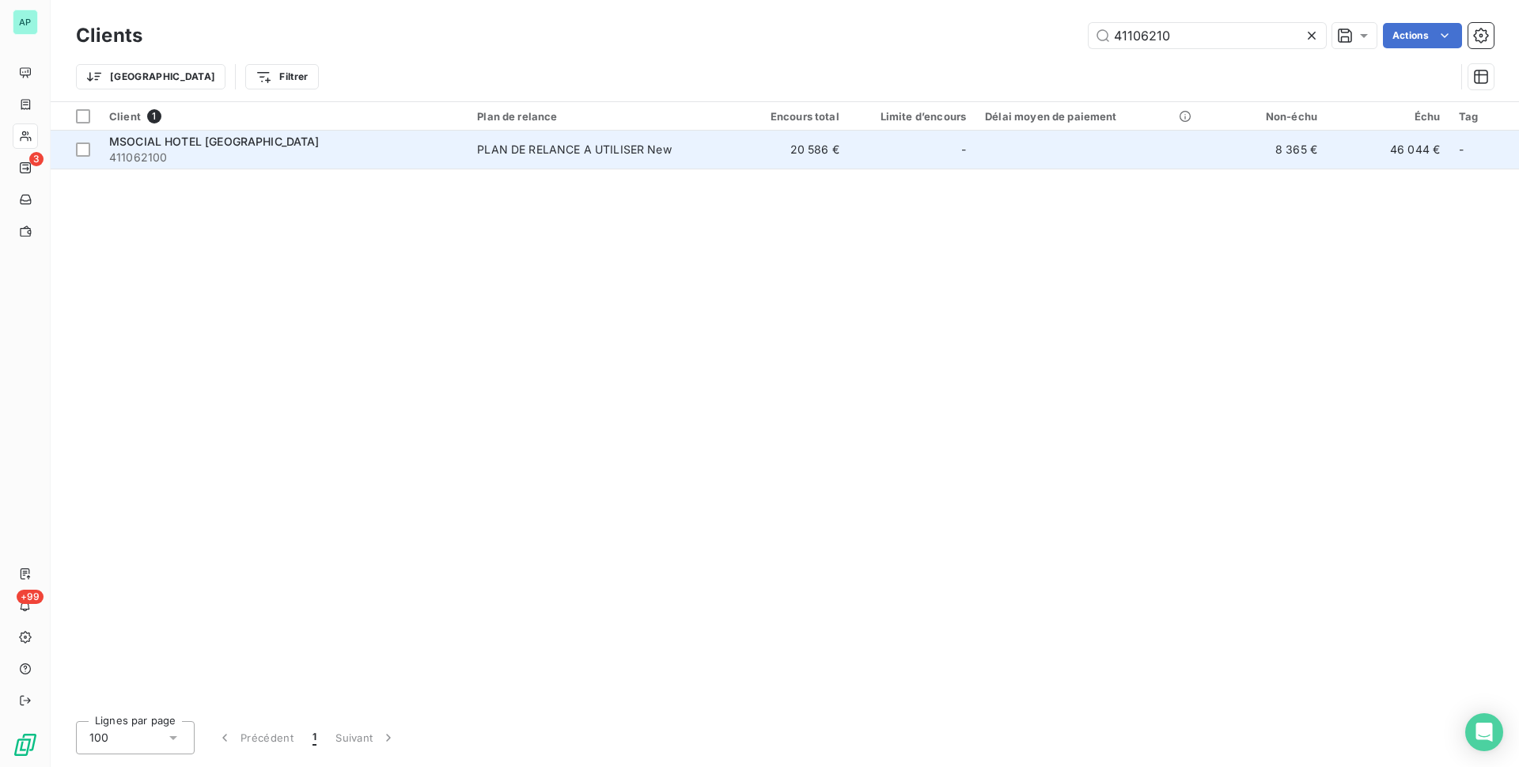
click at [372, 146] on div "MSOCIAL HOTEL [GEOGRAPHIC_DATA]" at bounding box center [283, 142] width 349 height 16
